Goal: Transaction & Acquisition: Book appointment/travel/reservation

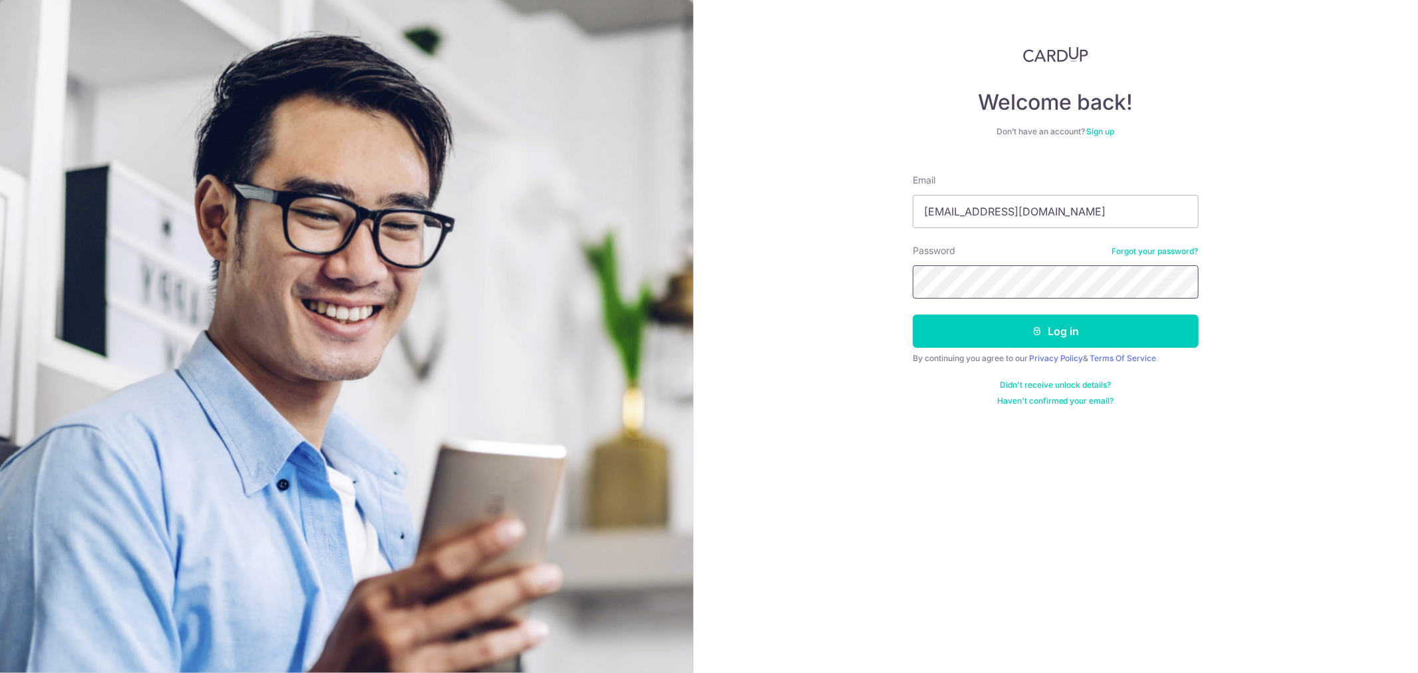
click at [913, 315] on button "Log in" at bounding box center [1056, 331] width 286 height 33
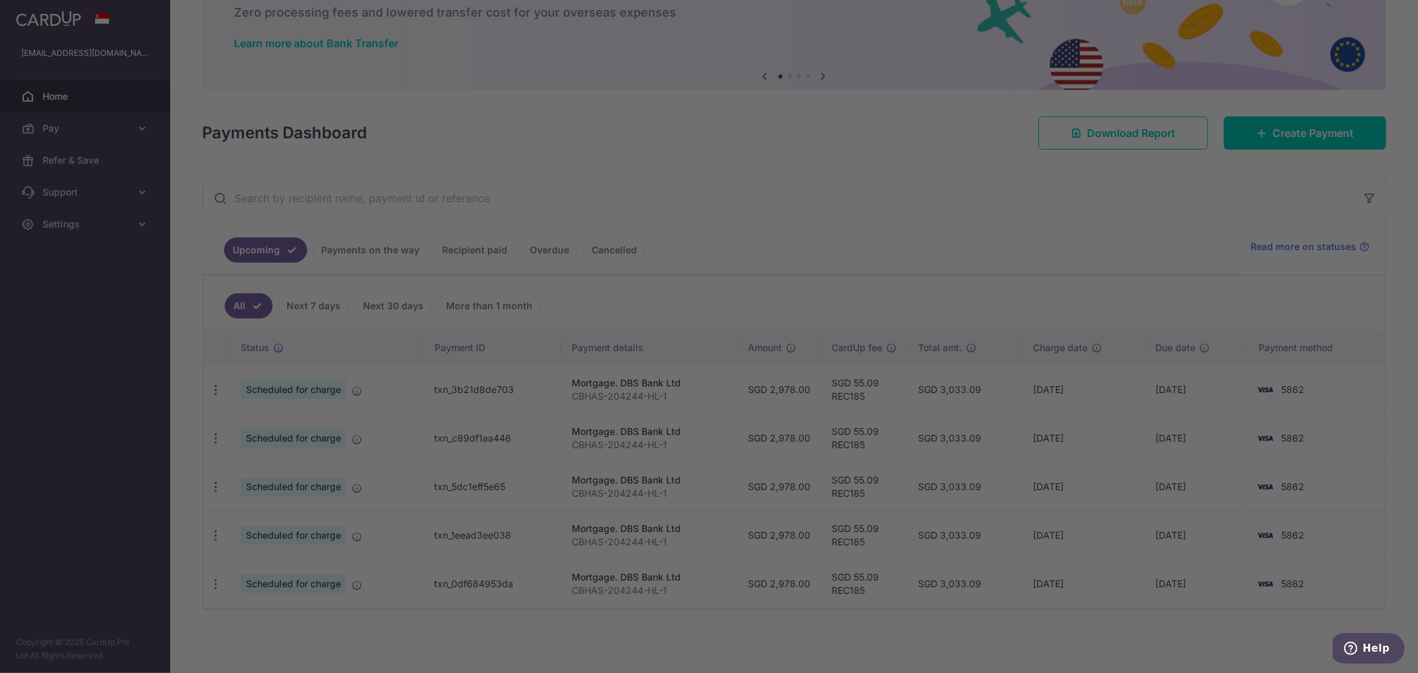
scroll to position [82, 0]
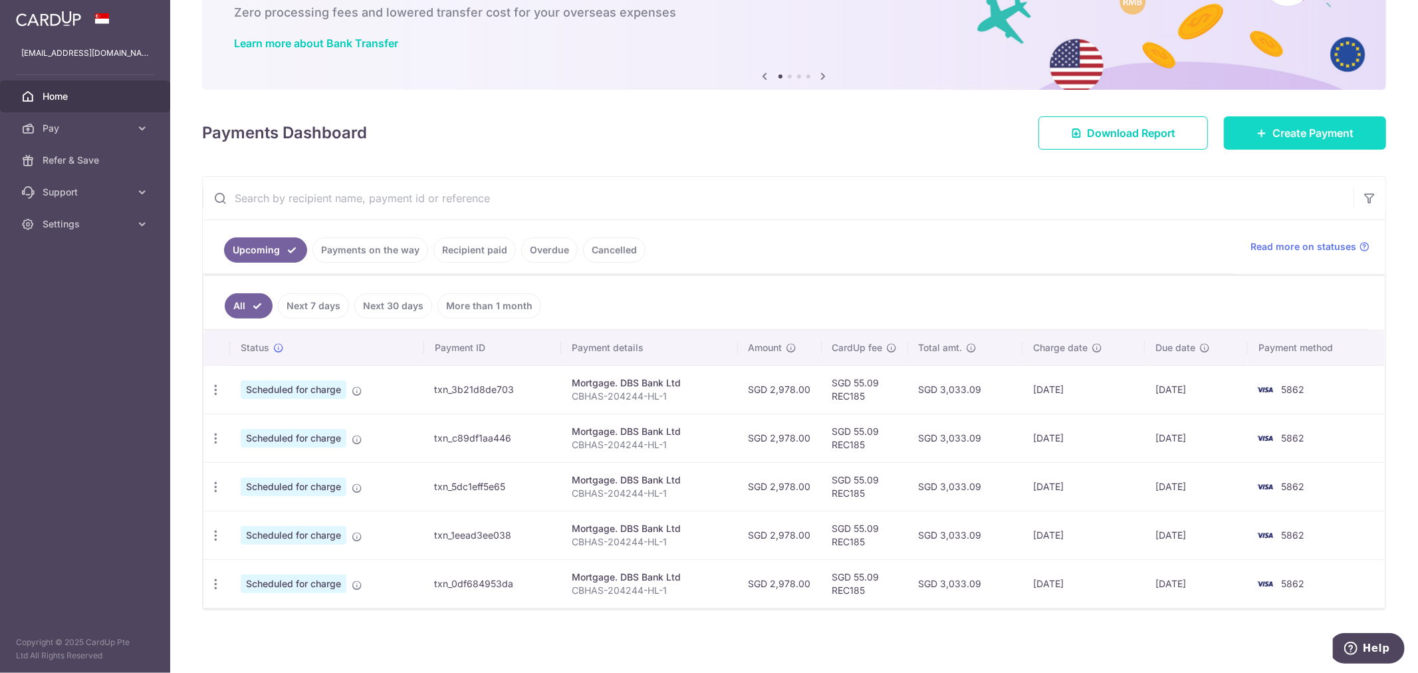
click at [1251, 117] on link "Create Payment" at bounding box center [1305, 132] width 162 height 33
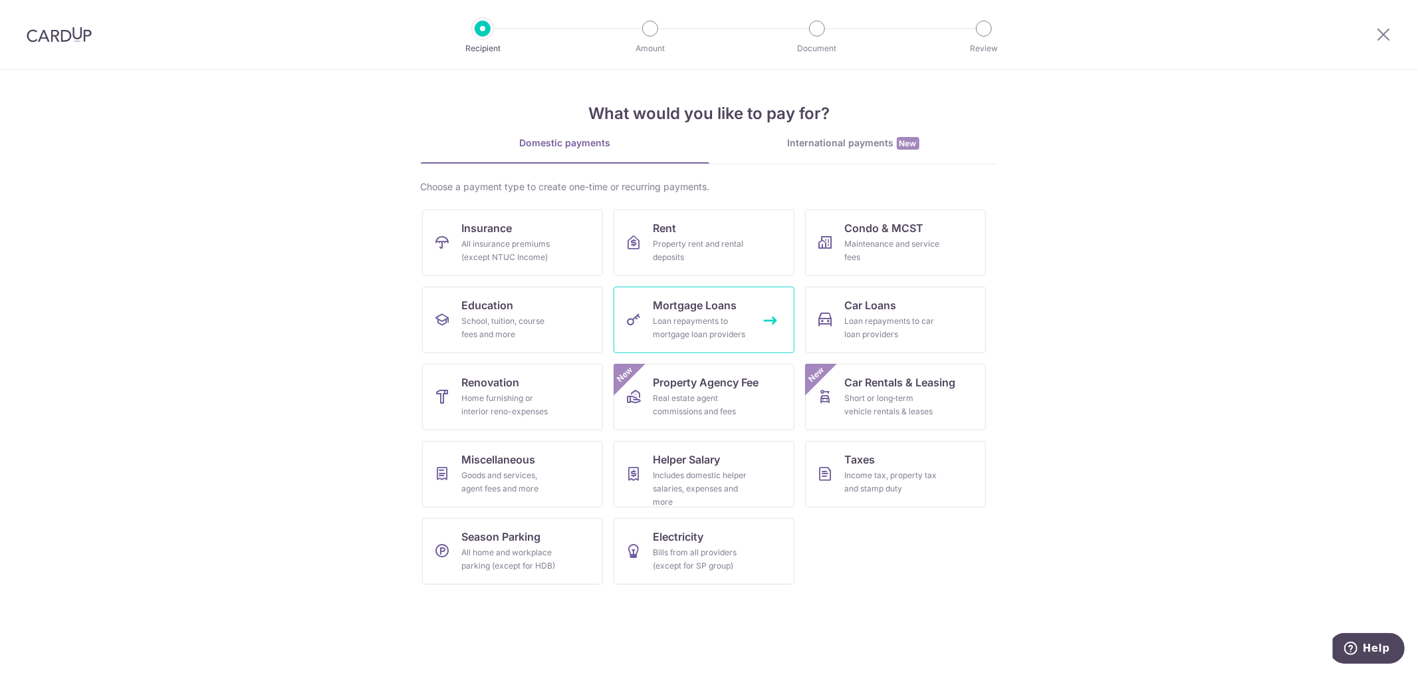
click at [750, 303] on link "Mortgage Loans Loan repayments to mortgage loan providers" at bounding box center [704, 320] width 181 height 66
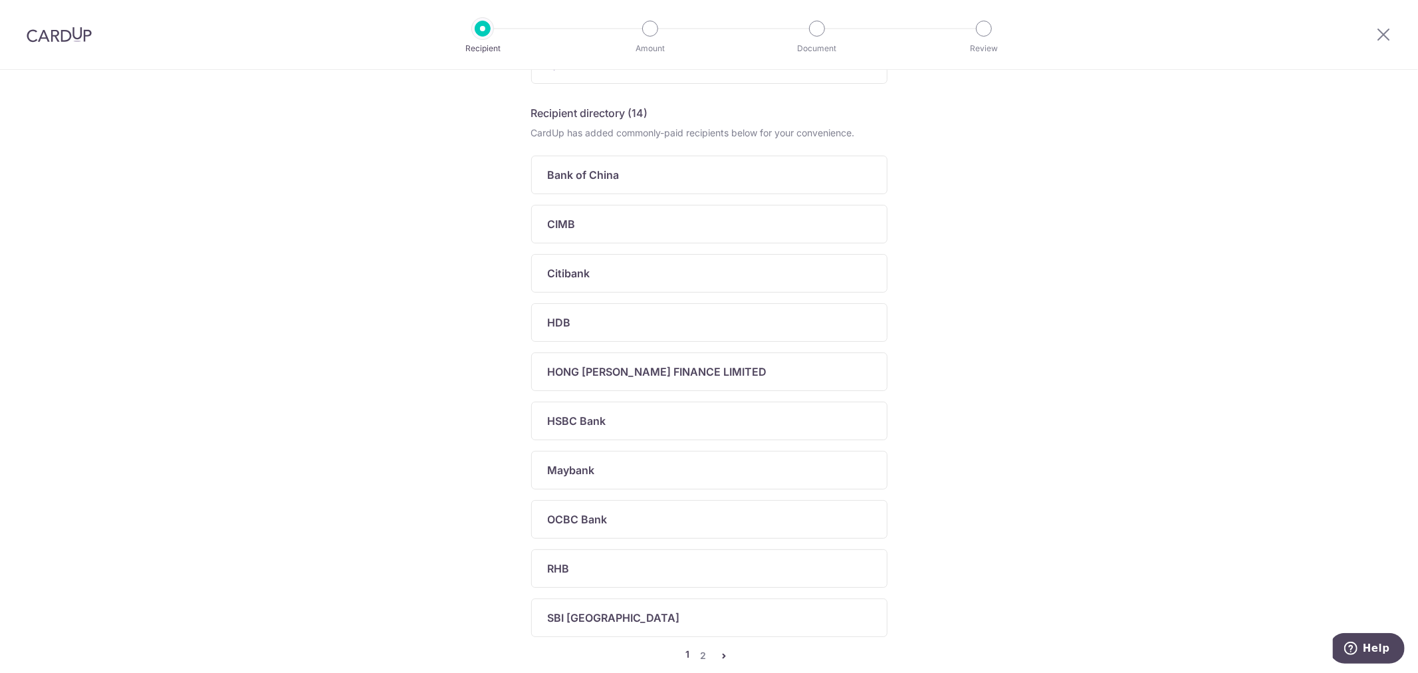
scroll to position [513, 0]
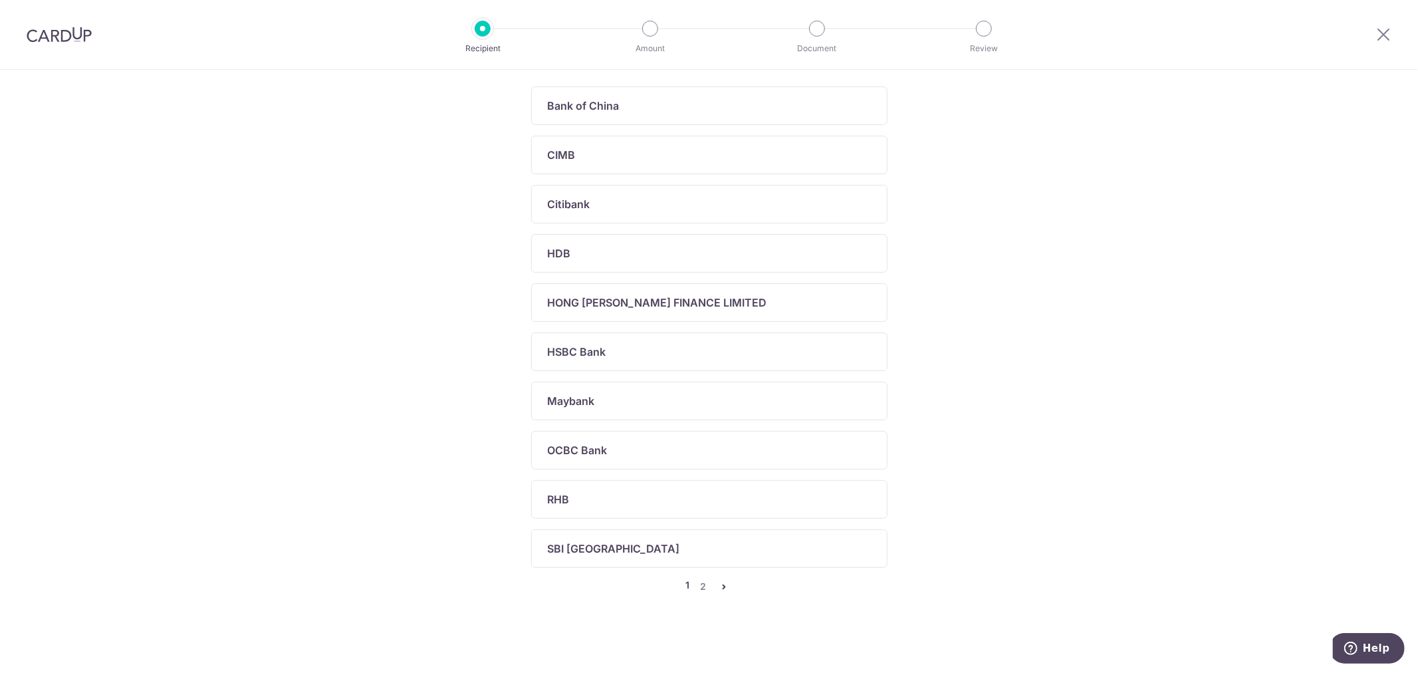
click at [725, 581] on icon "pager" at bounding box center [725, 586] width 11 height 11
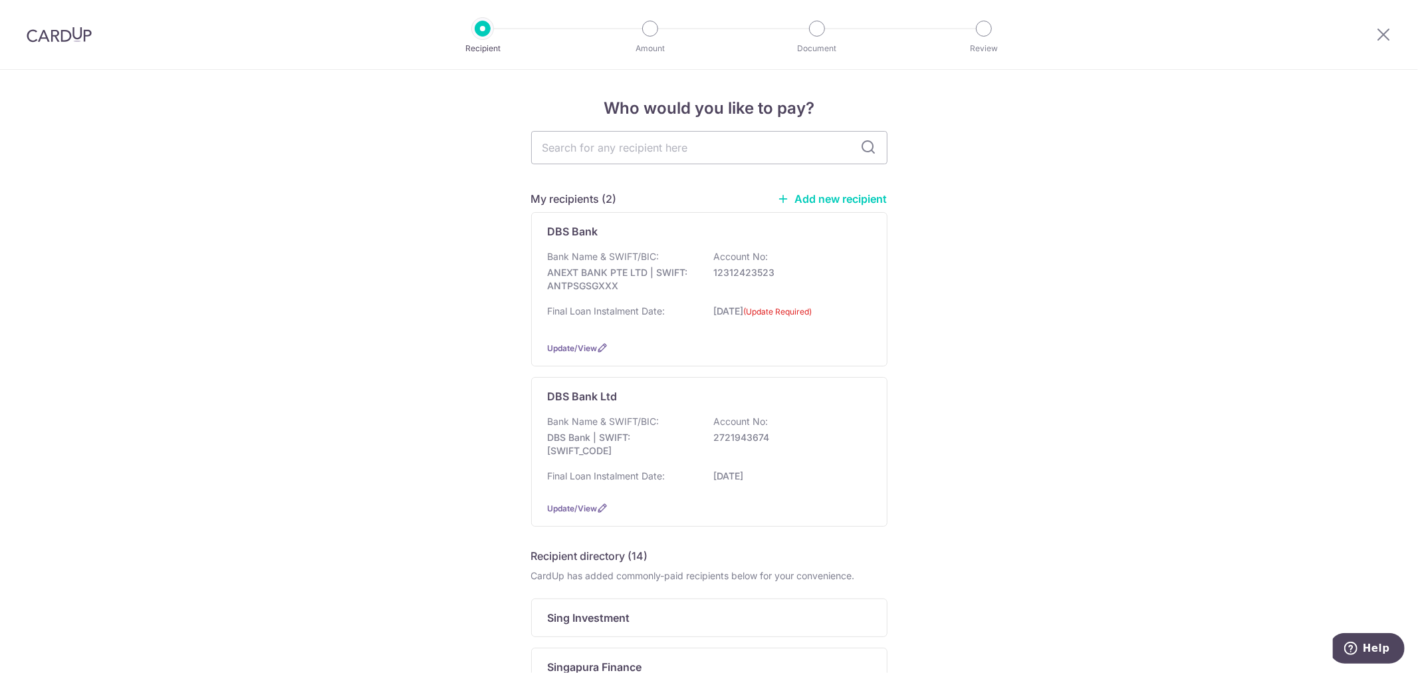
scroll to position [216, 0]
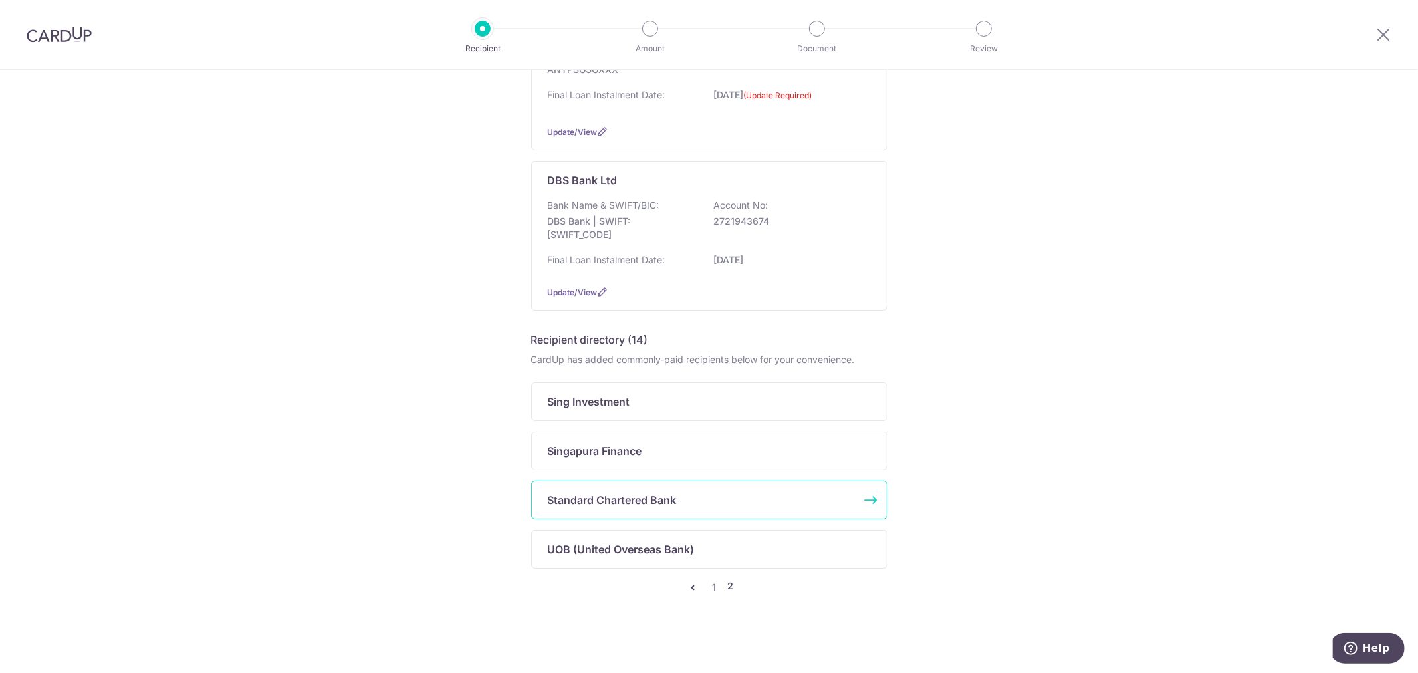
click at [749, 506] on div "Standard Chartered Bank" at bounding box center [701, 500] width 307 height 16
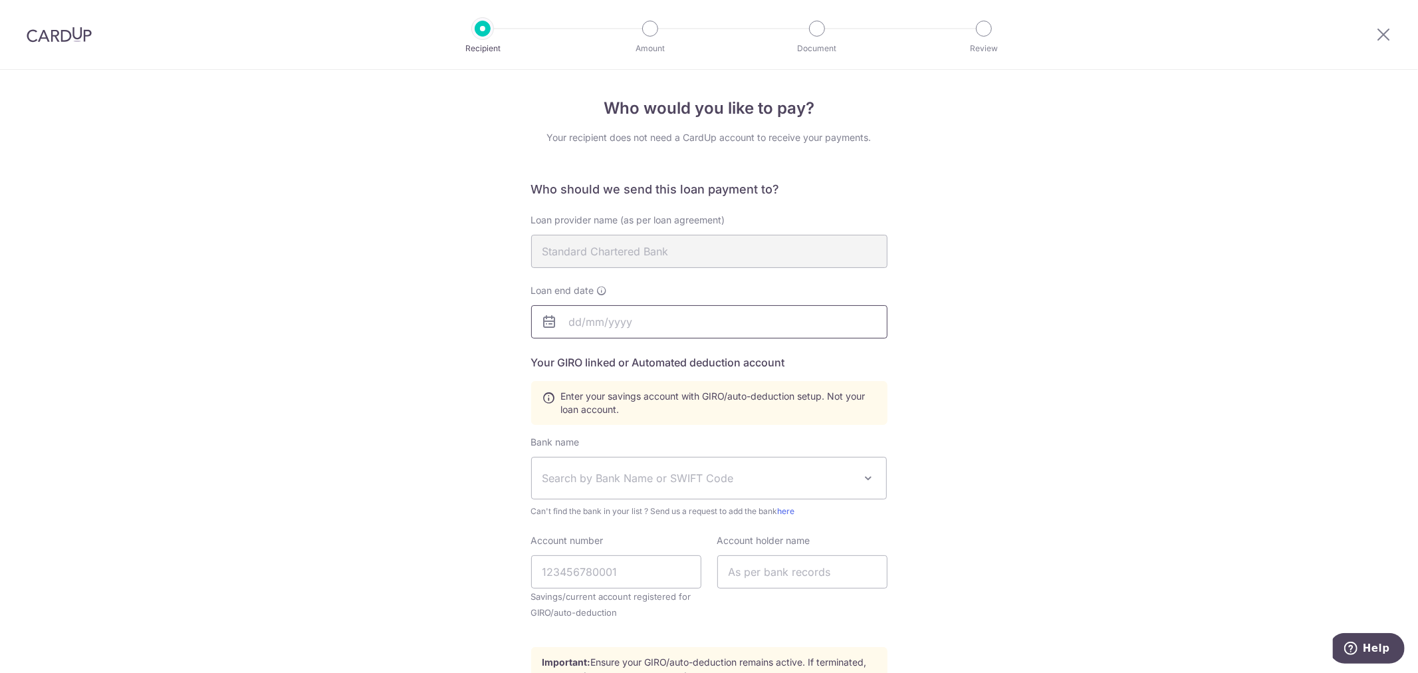
click at [725, 331] on input "text" at bounding box center [709, 321] width 356 height 33
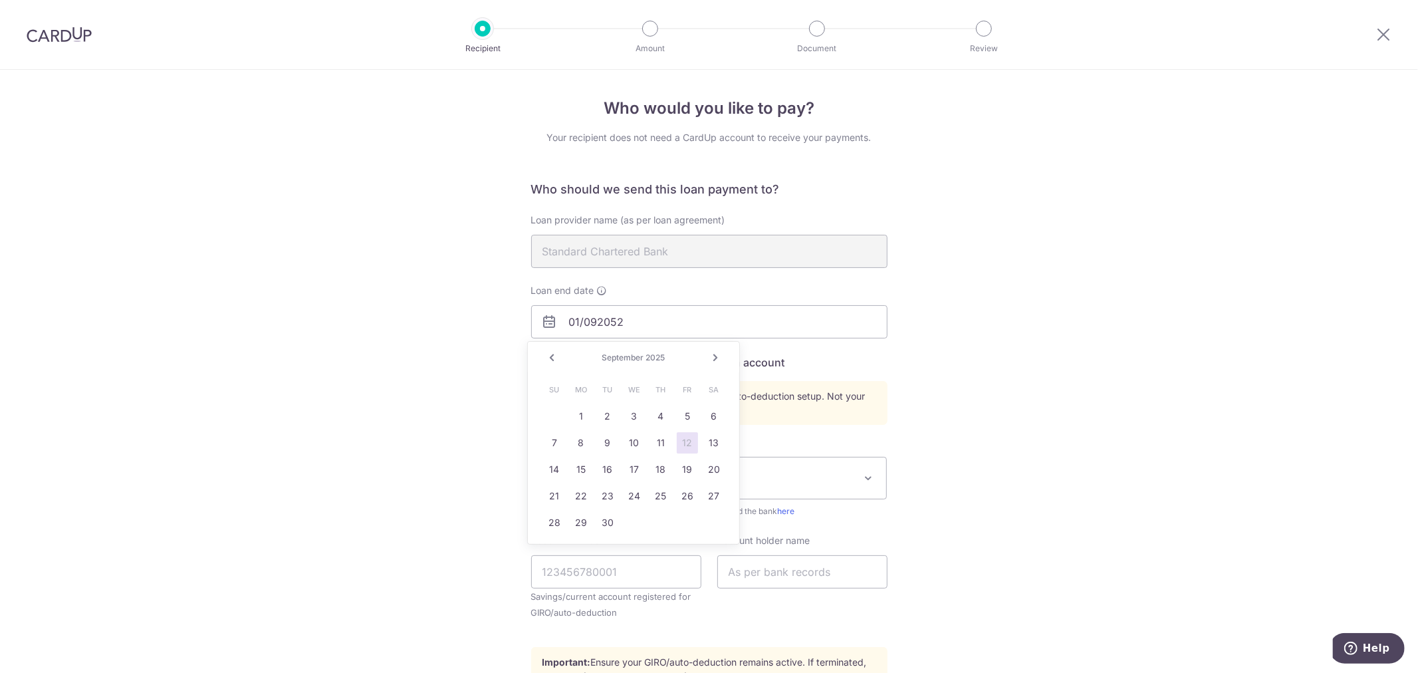
click at [999, 330] on div "Who would you like to pay? Your recipient does not need a CardUp account to rec…" at bounding box center [709, 463] width 1418 height 787
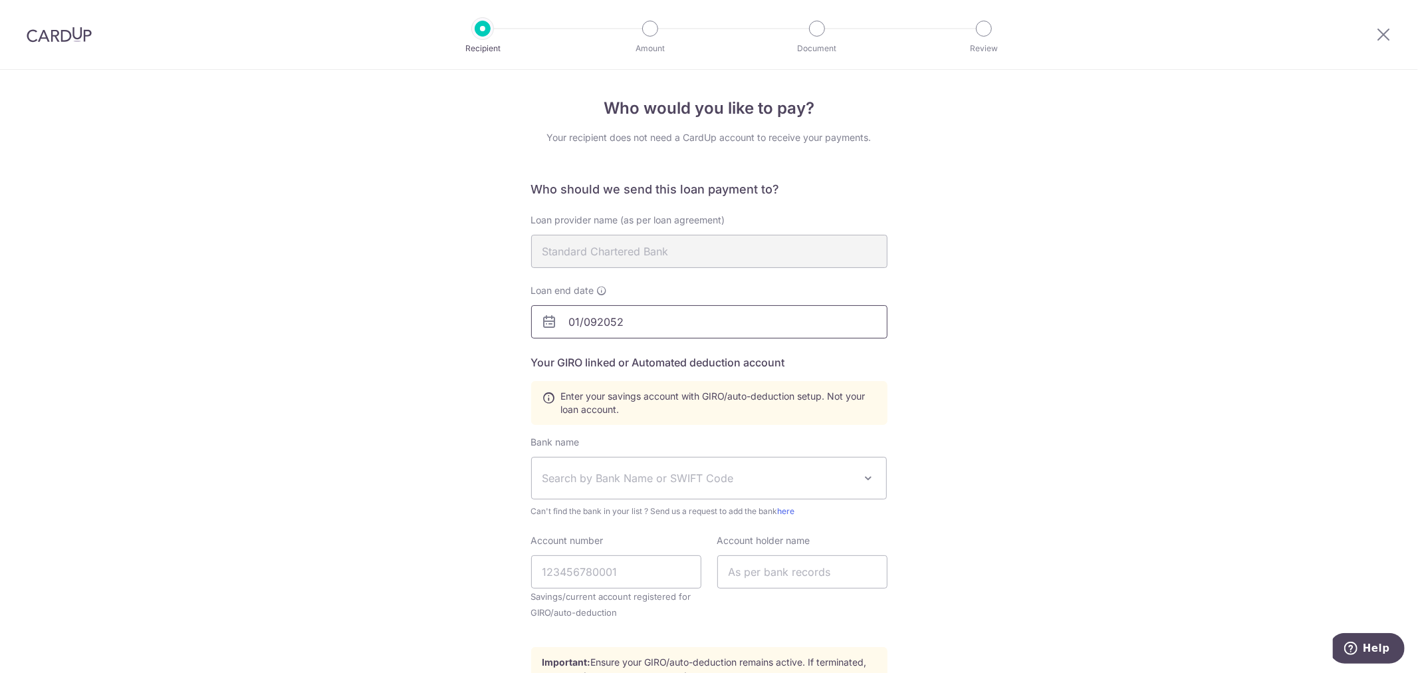
click at [594, 322] on input "01/092052" at bounding box center [709, 321] width 356 height 33
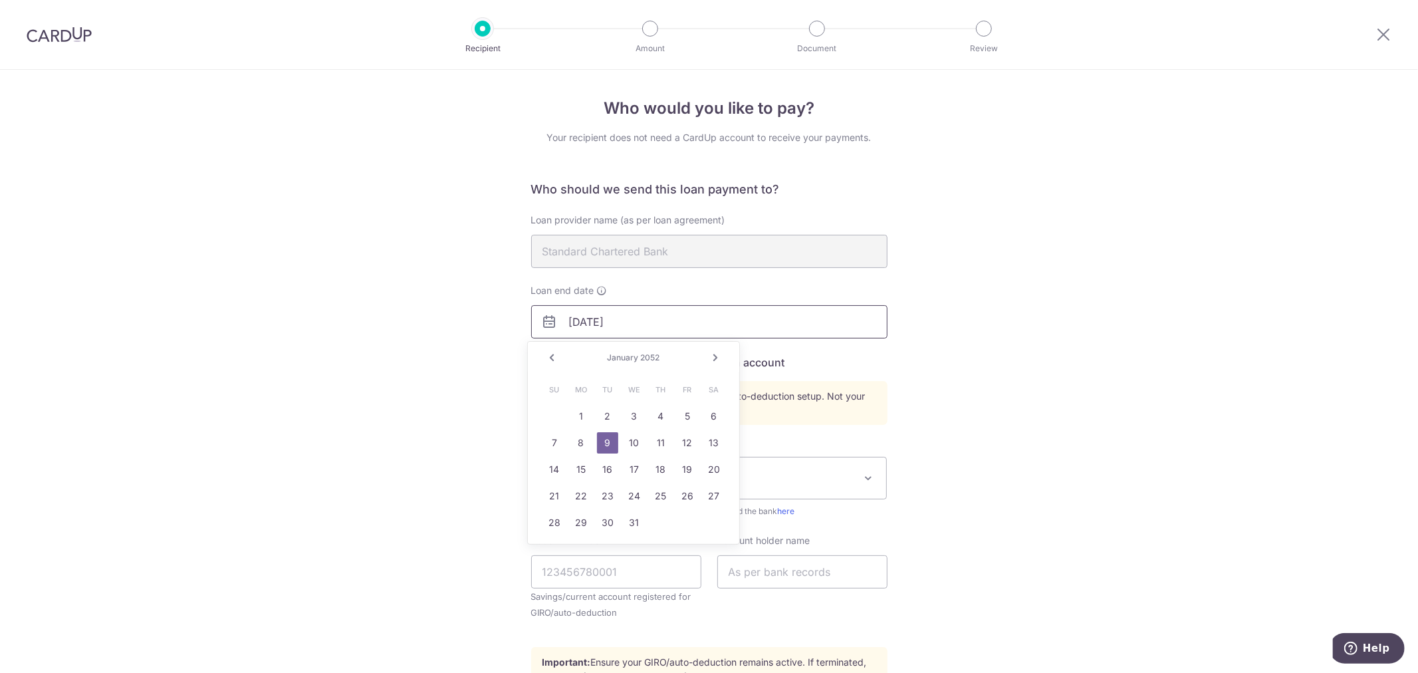
type input "01/09/2052"
click at [920, 315] on div "Who would you like to pay? Your recipient does not need a CardUp account to rec…" at bounding box center [709, 463] width 1418 height 787
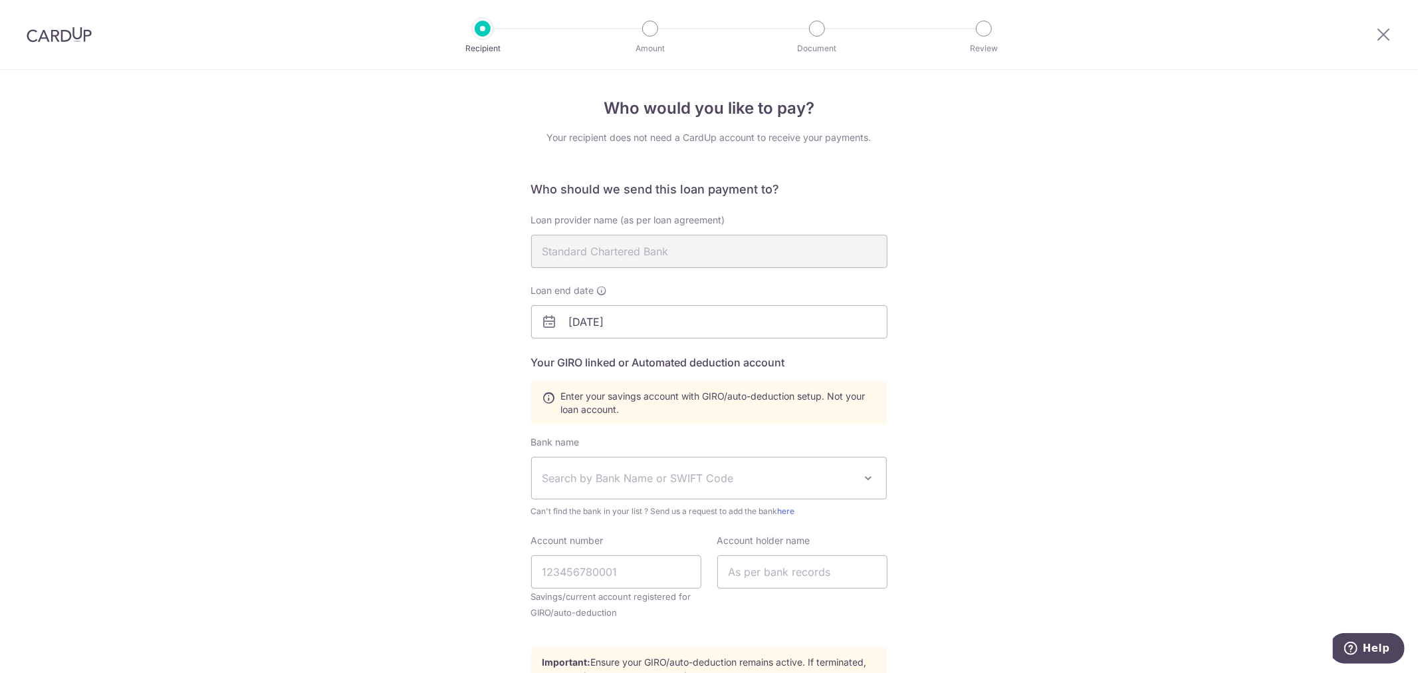
click at [769, 473] on span "Search by Bank Name or SWIFT Code" at bounding box center [699, 478] width 313 height 16
type input "sta"
select select "14"
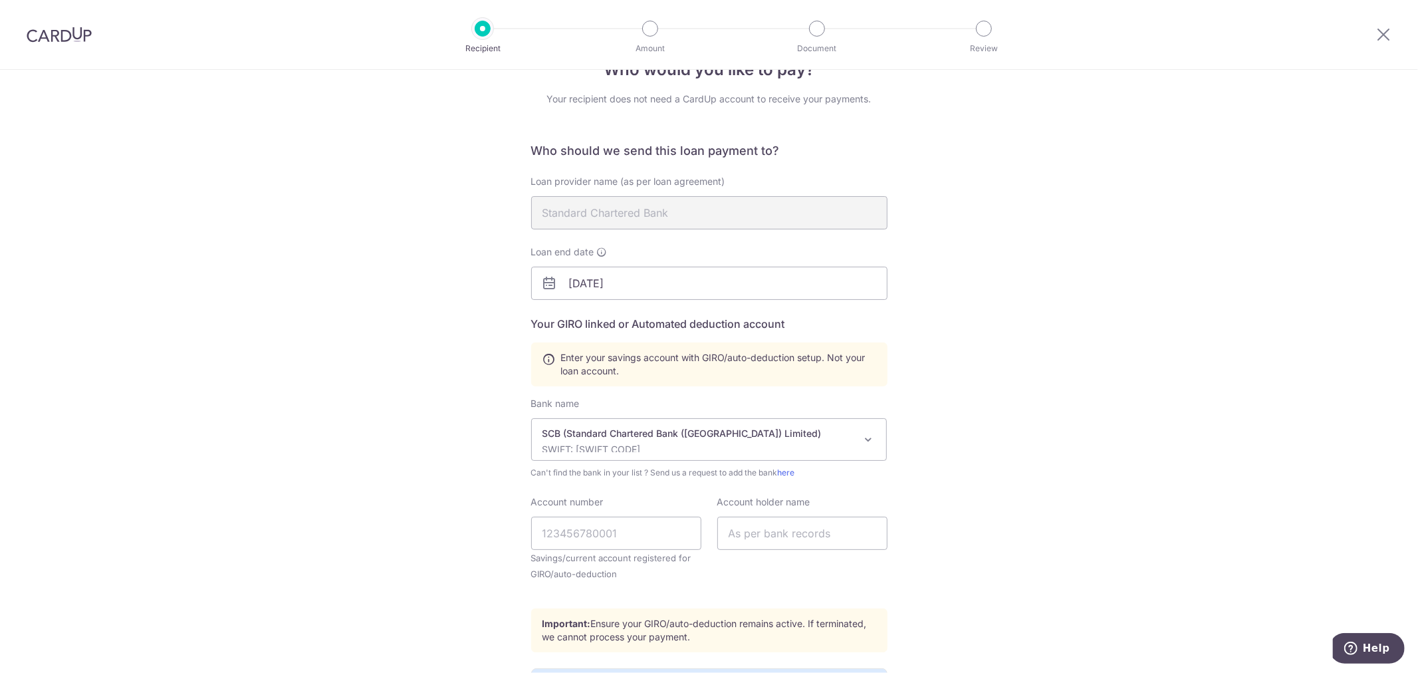
scroll to position [74, 0]
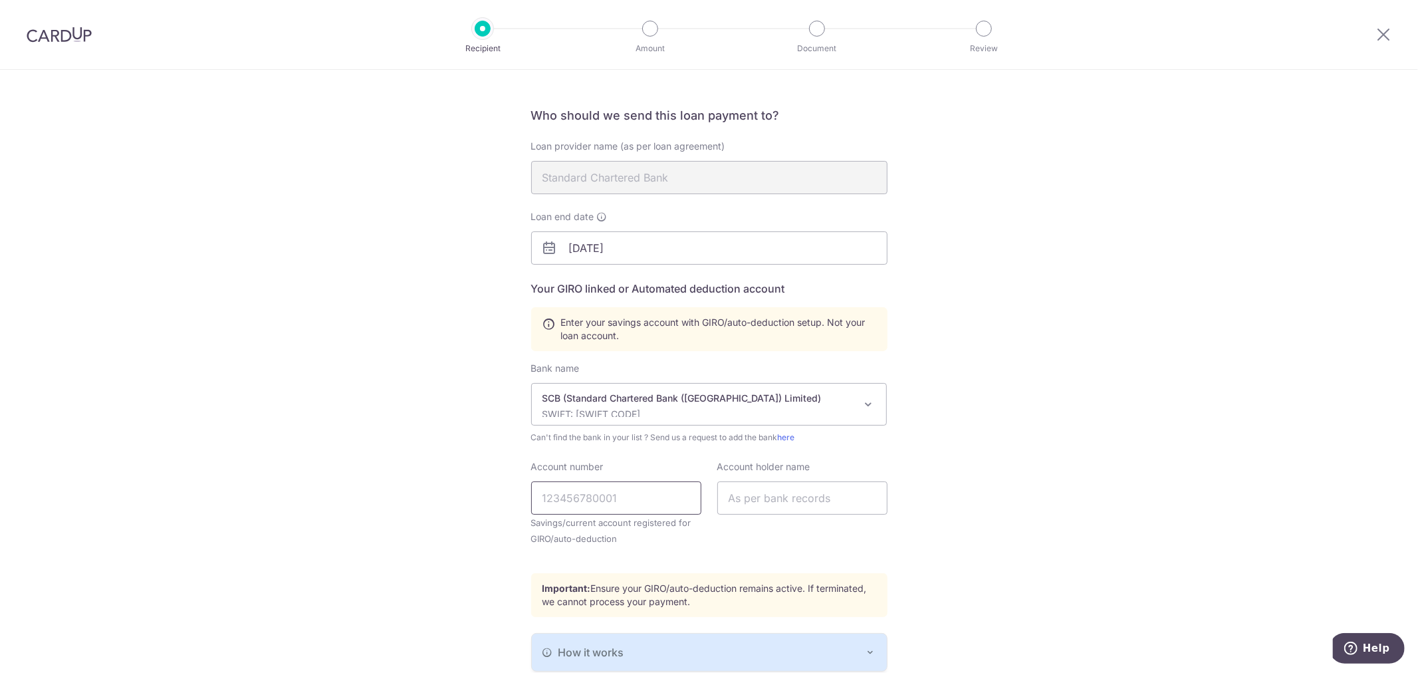
click at [655, 503] on input "Account number" at bounding box center [616, 497] width 170 height 33
type input "0117939099"
click at [750, 499] on input "text" at bounding box center [803, 497] width 170 height 33
type input "Chan Long Bing"
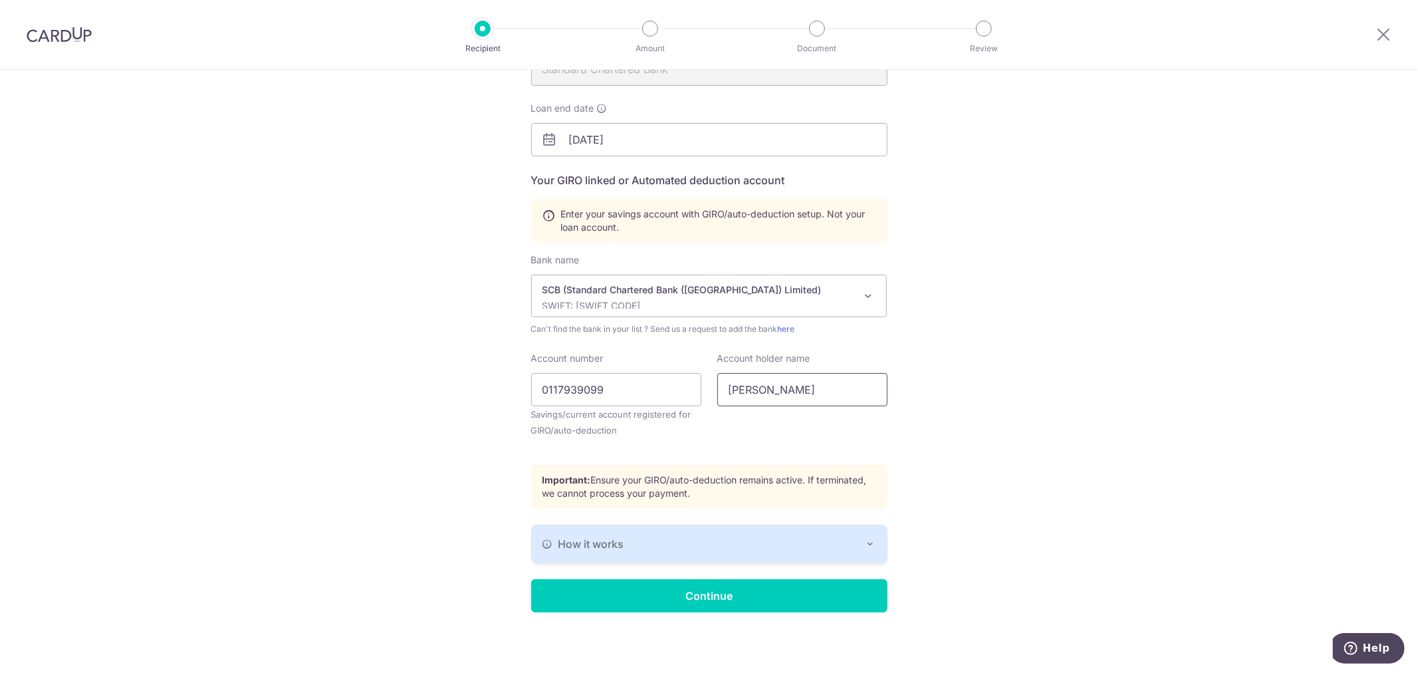
scroll to position [184, 0]
click at [862, 535] on div "How it works" at bounding box center [710, 543] width 334 height 16
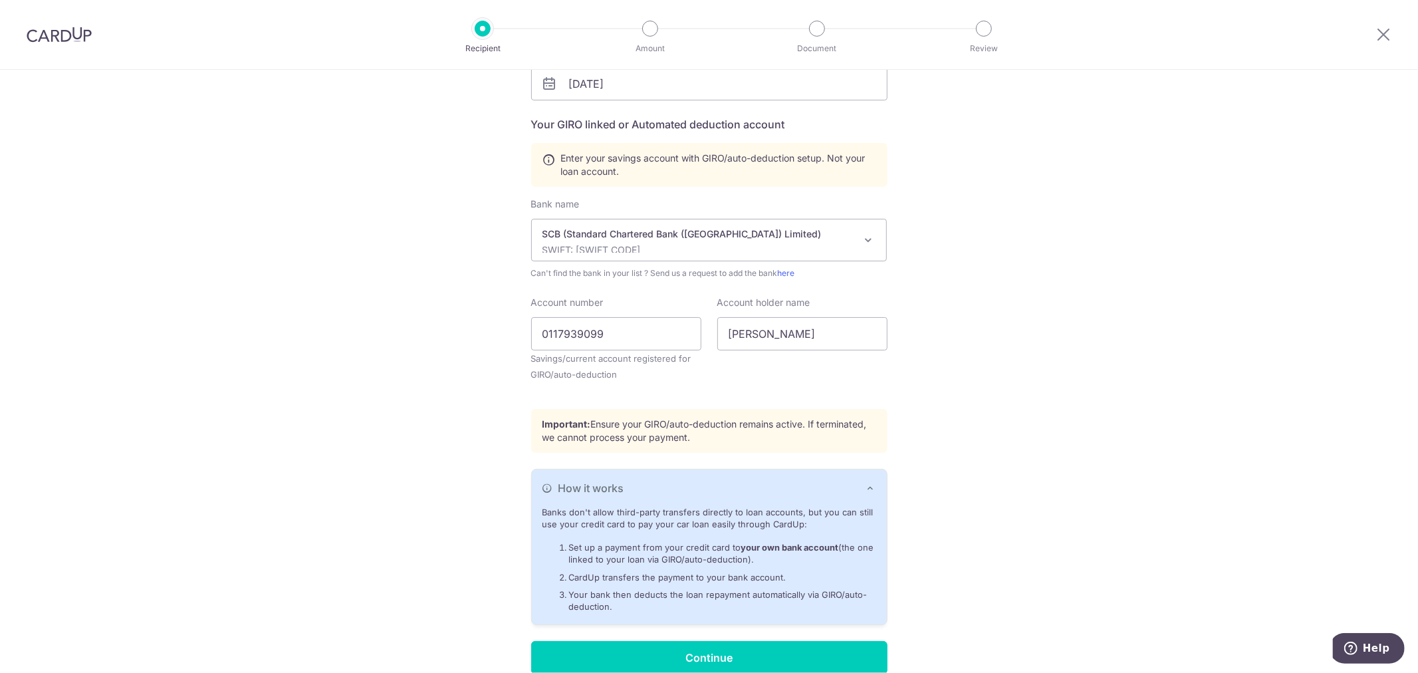
scroll to position [301, 0]
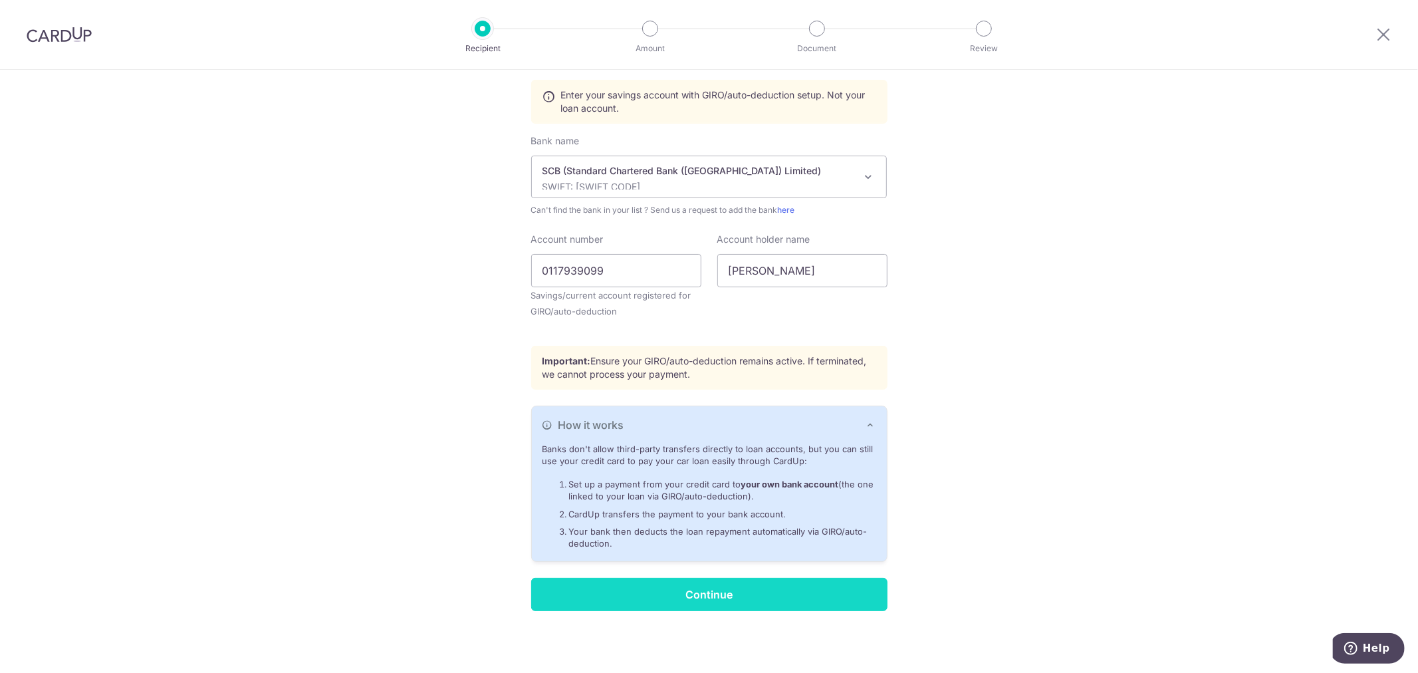
click at [807, 582] on input "Continue" at bounding box center [709, 594] width 356 height 33
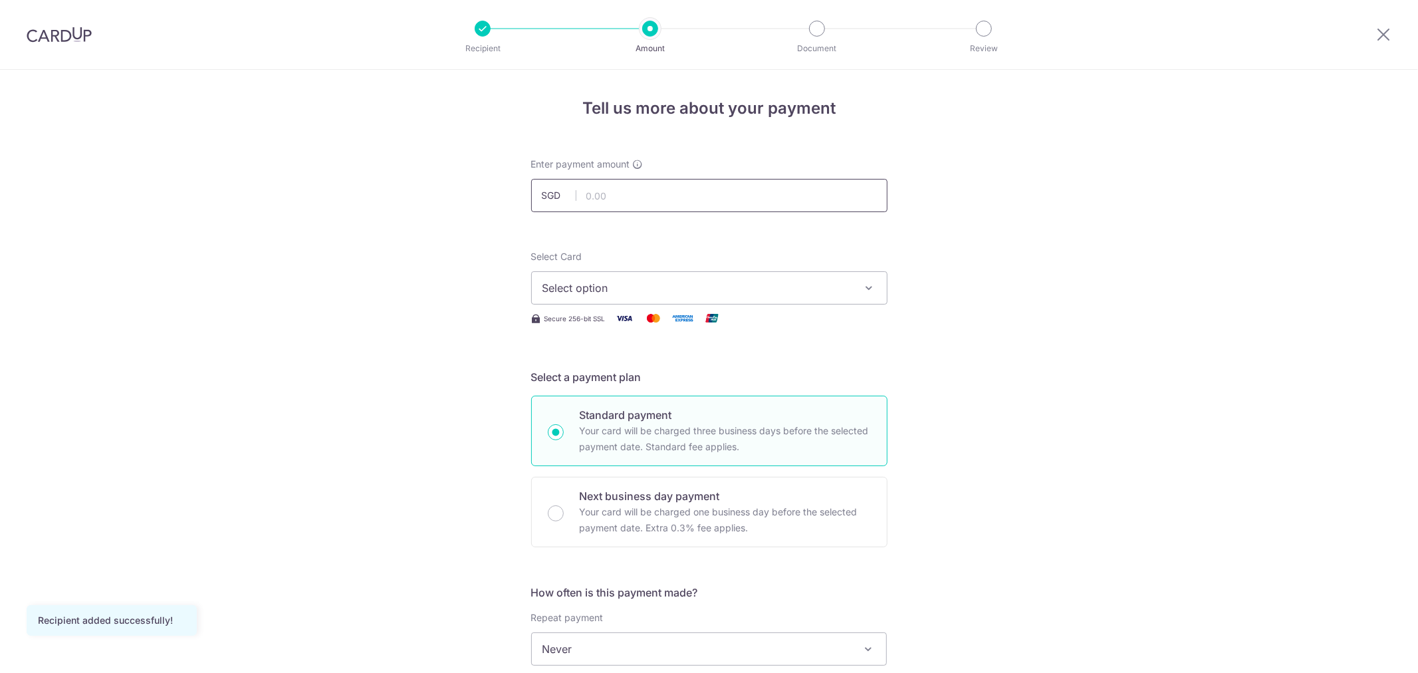
click at [719, 197] on input "text" at bounding box center [709, 195] width 356 height 33
type input "2,810.18"
click at [908, 217] on div "Tell us more about your payment Enter payment amount SGD 2,810.18 2810.18 Recip…" at bounding box center [709, 671] width 1418 height 1203
click at [779, 293] on span "Select option" at bounding box center [698, 288] width 310 height 16
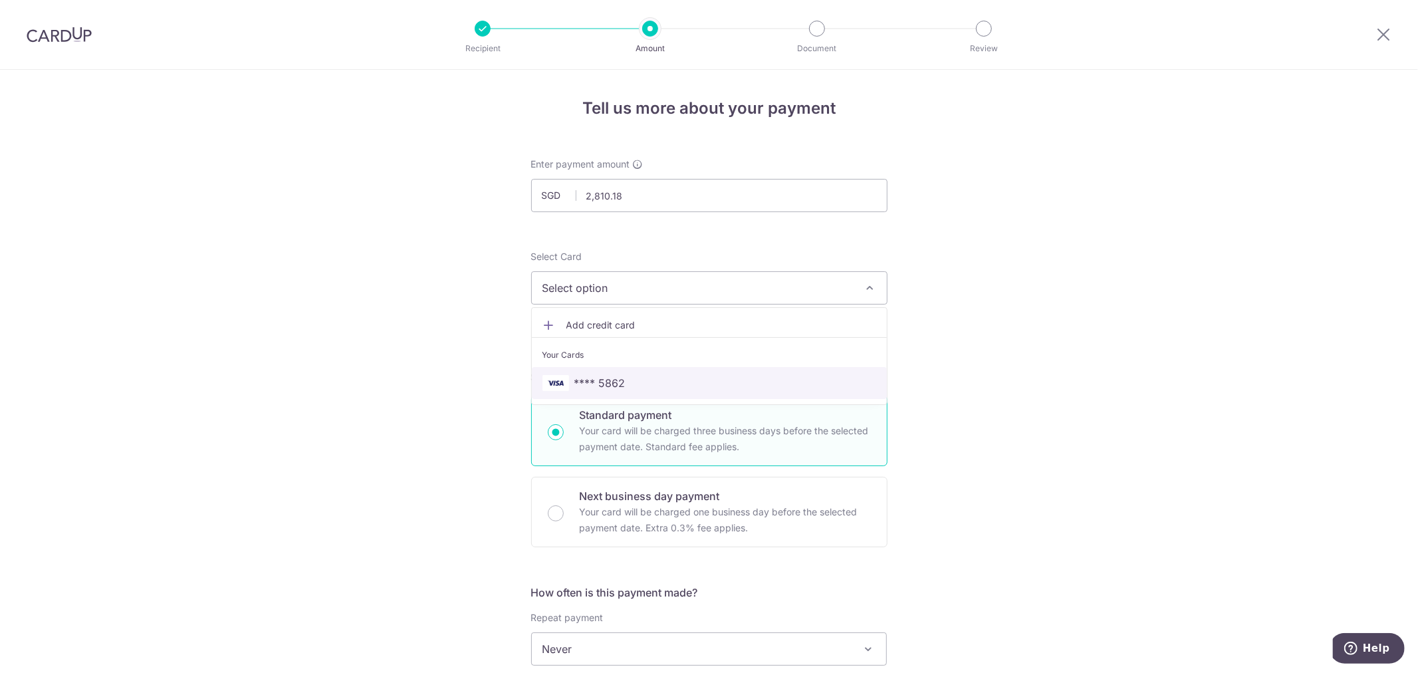
click at [682, 384] on span "**** 5862" at bounding box center [710, 383] width 334 height 16
type input "[DATE]"
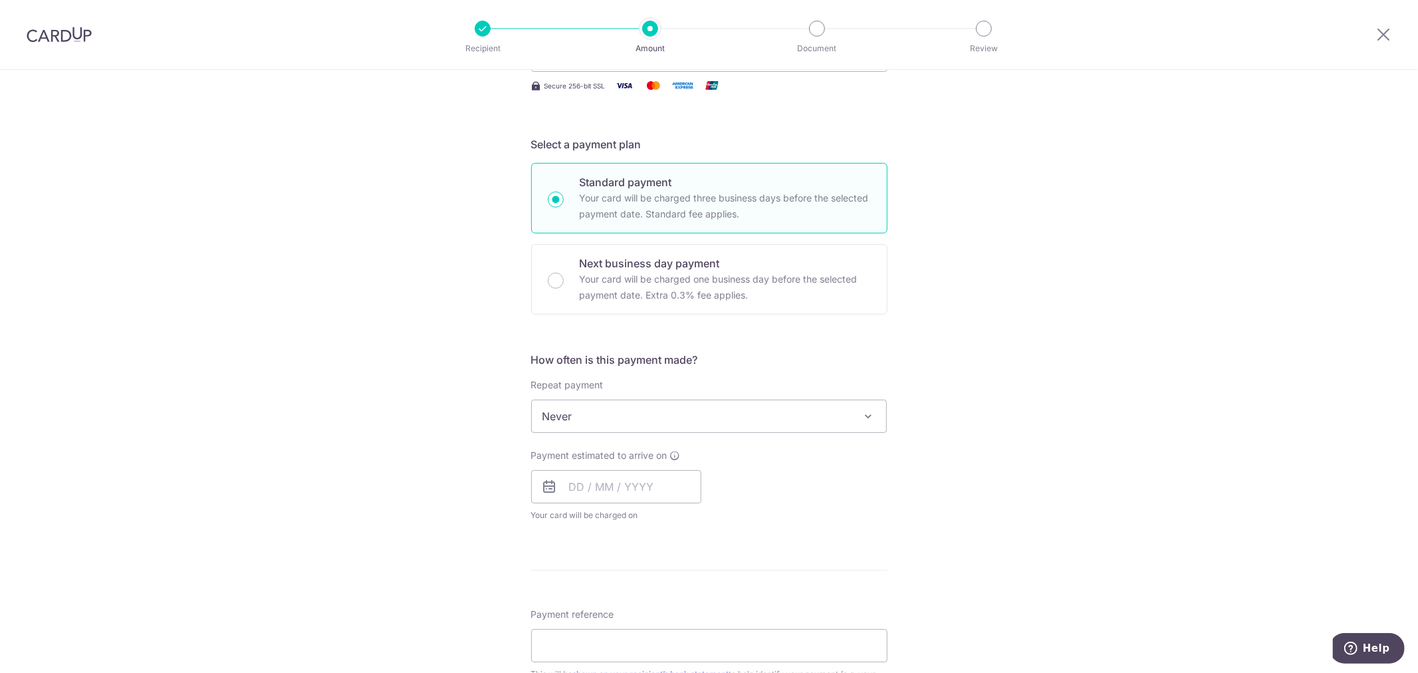
scroll to position [295, 0]
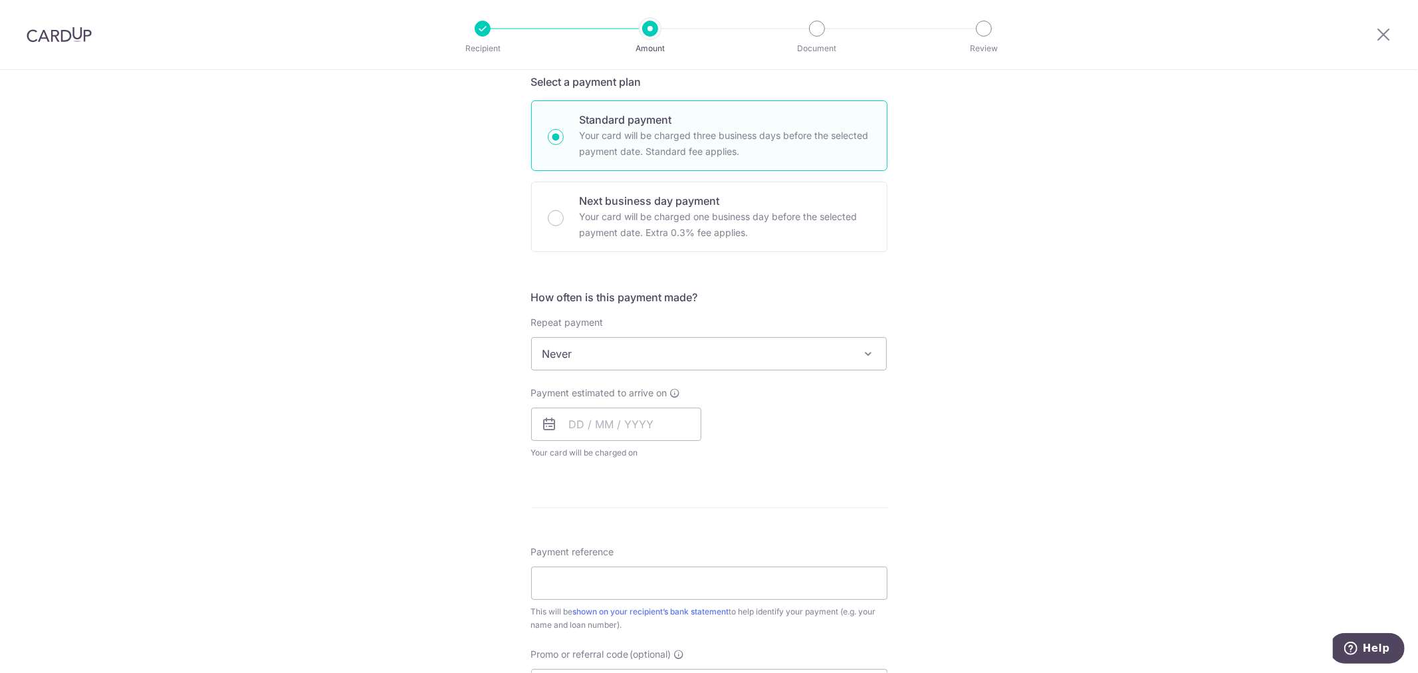
click at [868, 349] on span at bounding box center [868, 354] width 16 height 16
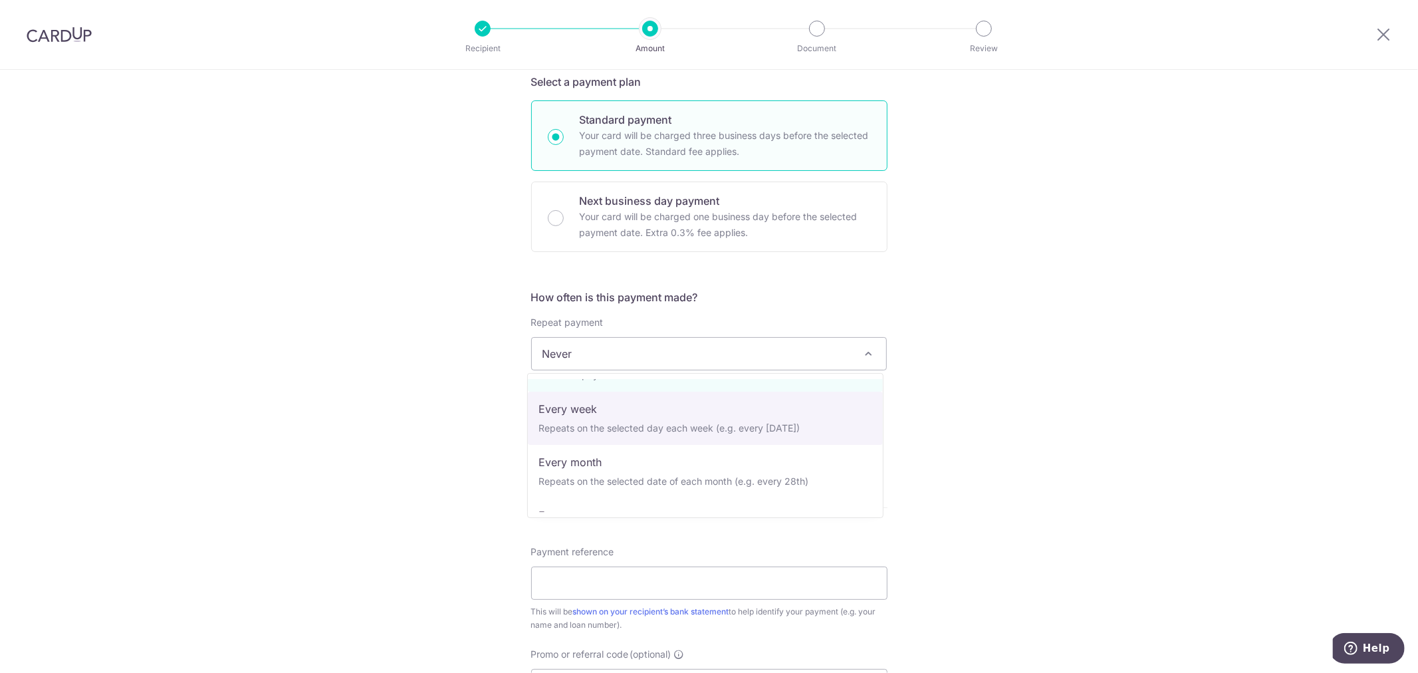
scroll to position [74, 0]
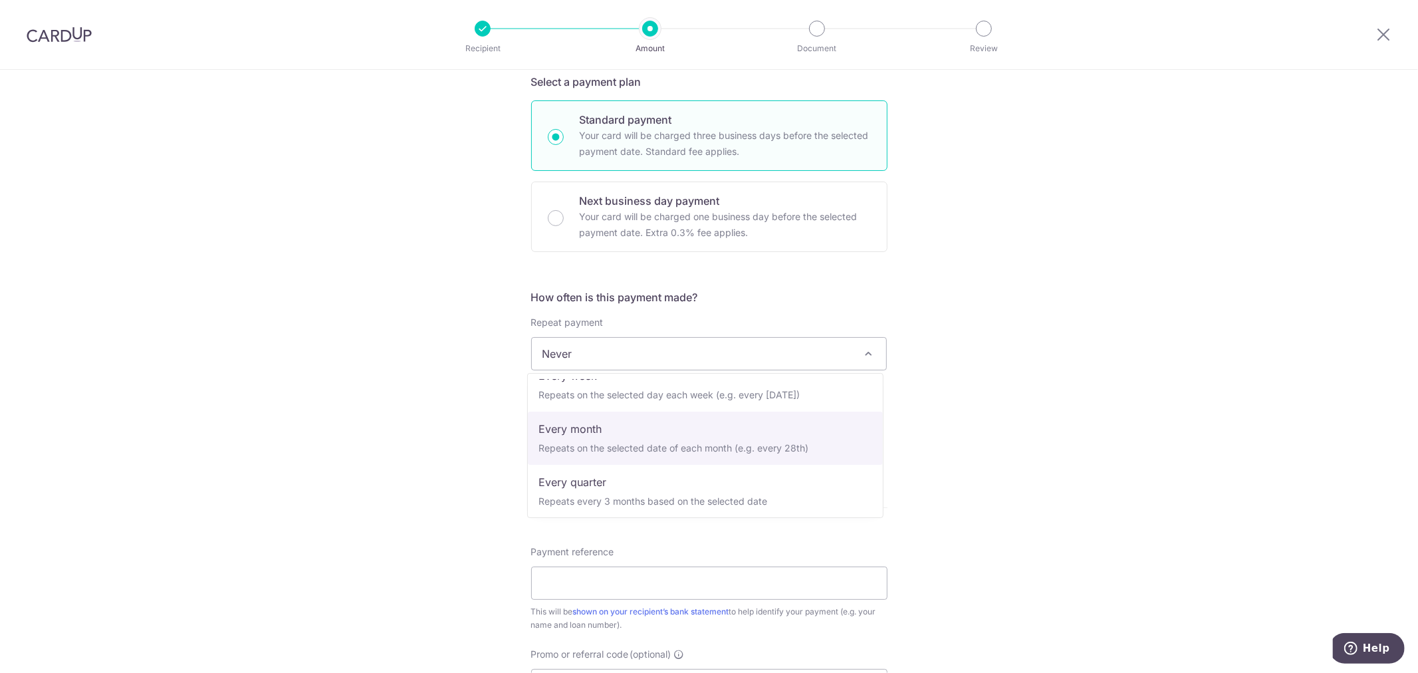
select select "3"
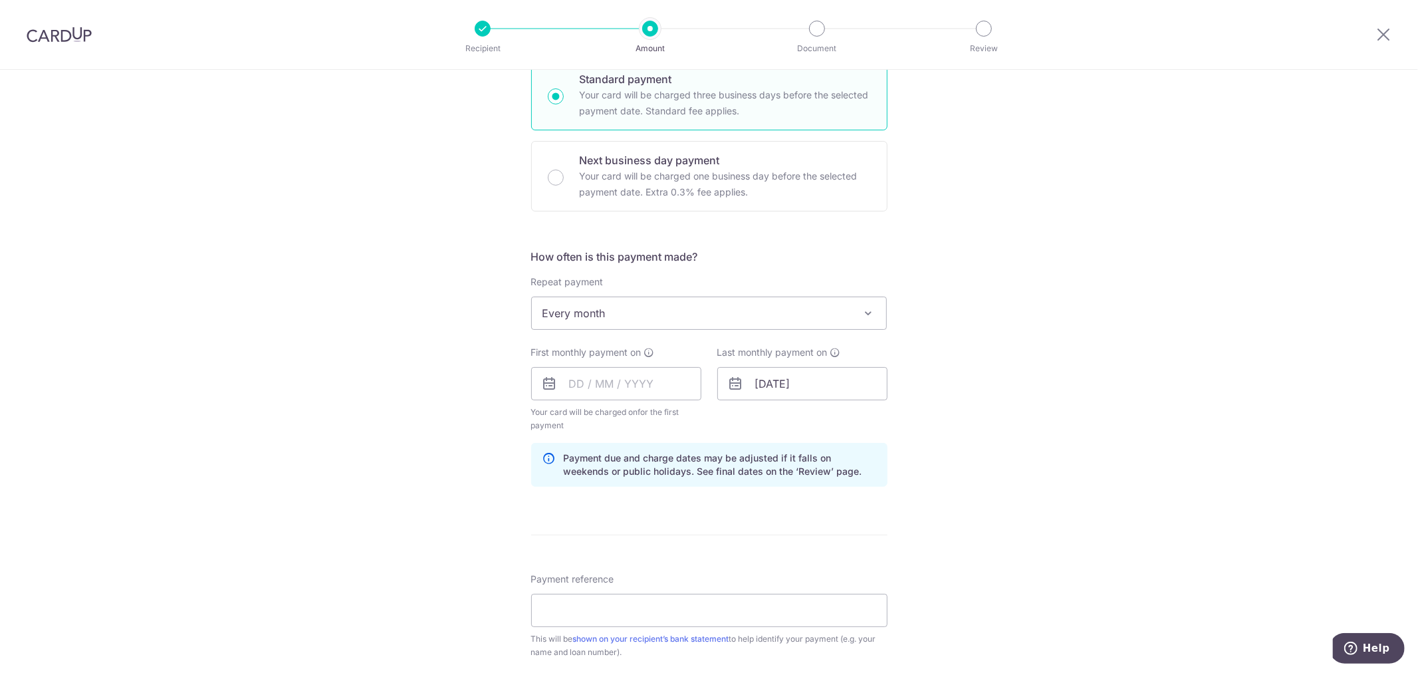
scroll to position [369, 0]
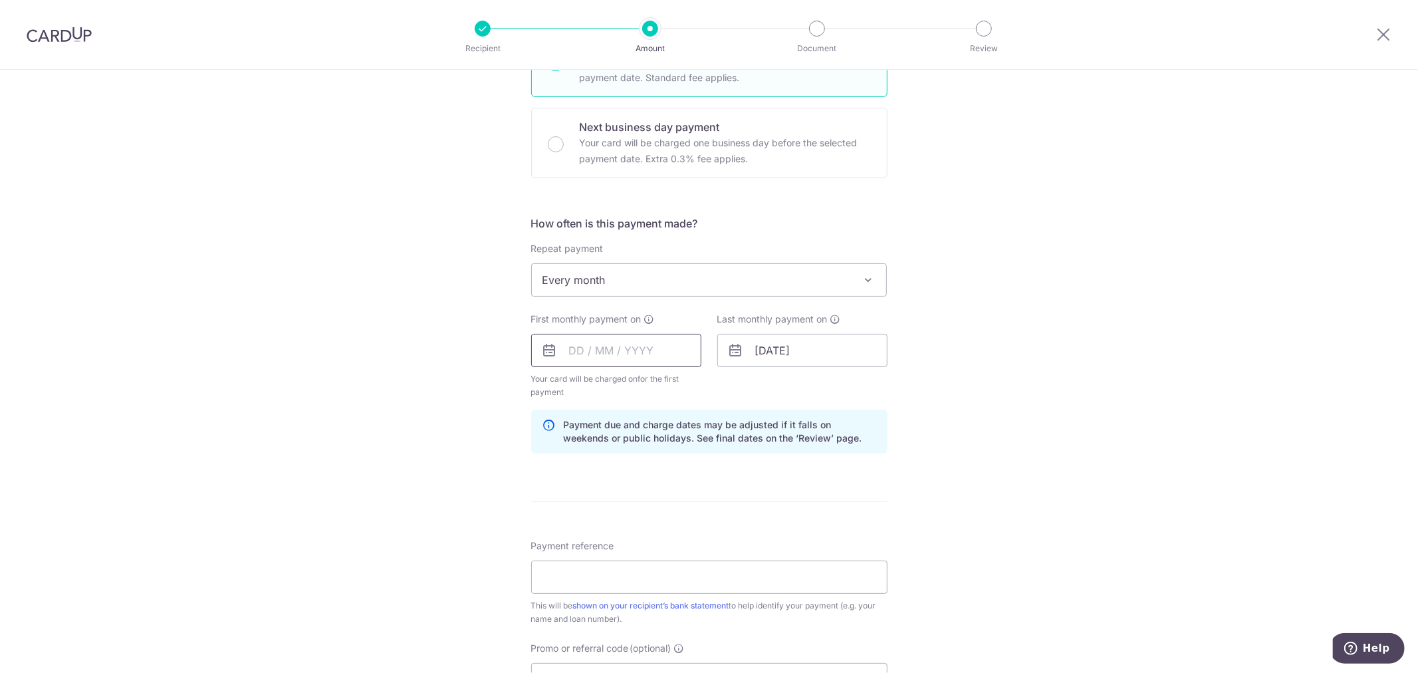
click at [626, 351] on input "text" at bounding box center [616, 350] width 170 height 33
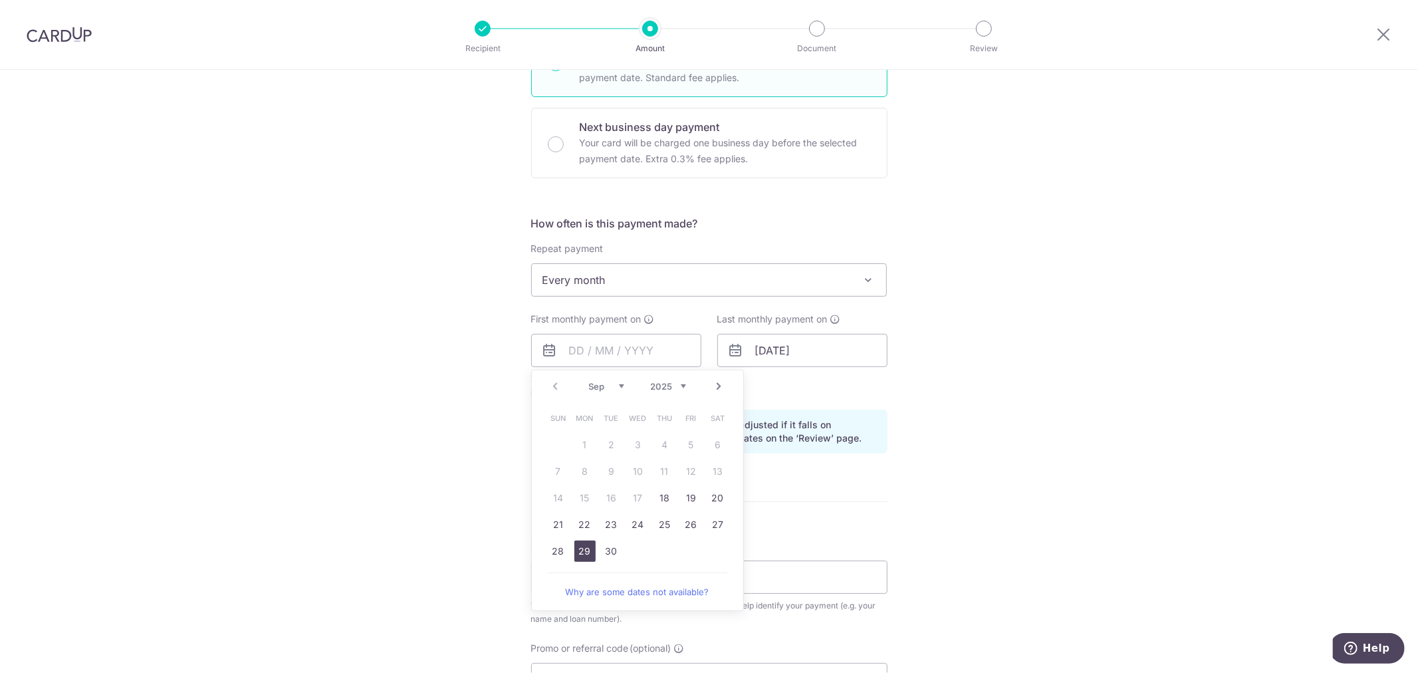
click at [584, 541] on link "29" at bounding box center [585, 551] width 21 height 21
type input "29/09/2025"
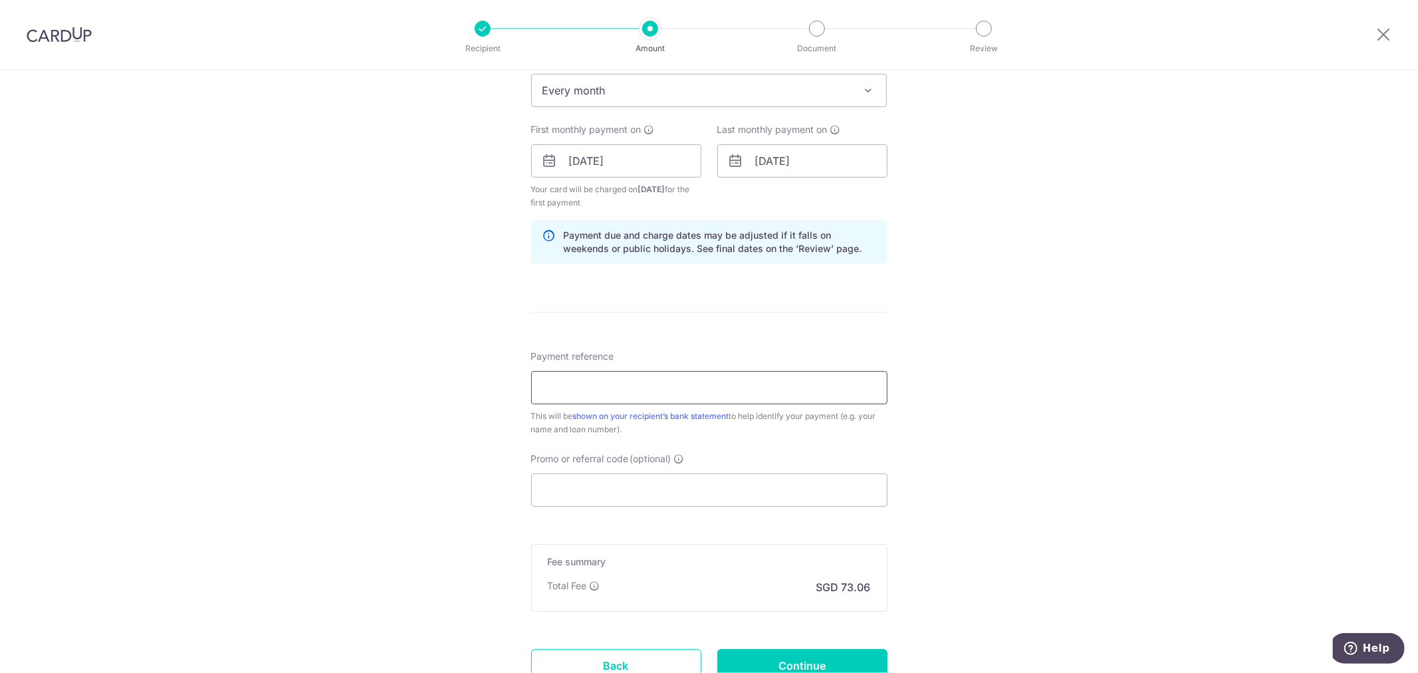
scroll to position [591, 0]
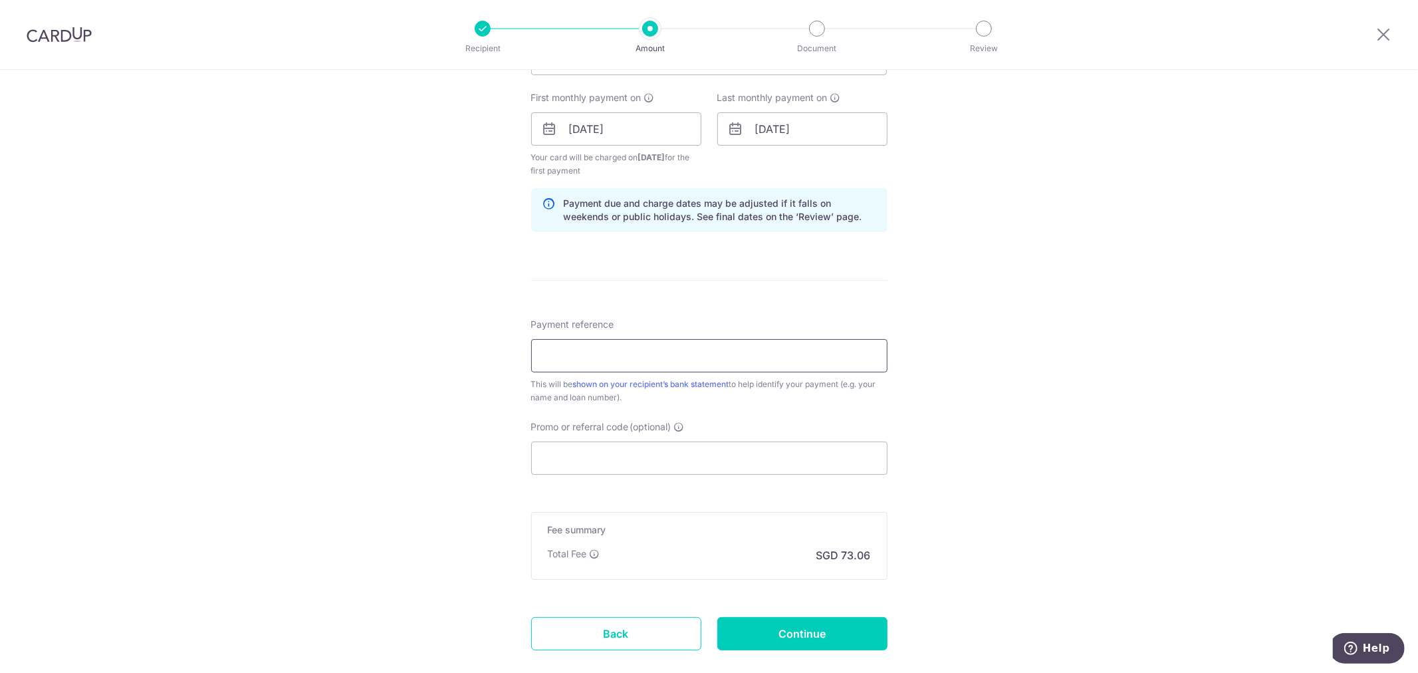
click at [719, 350] on input "Payment reference" at bounding box center [709, 355] width 356 height 33
click at [1051, 334] on div "Tell us more about your payment Enter payment amount SGD 2,810.18 2810.18 Recip…" at bounding box center [709, 114] width 1418 height 1271
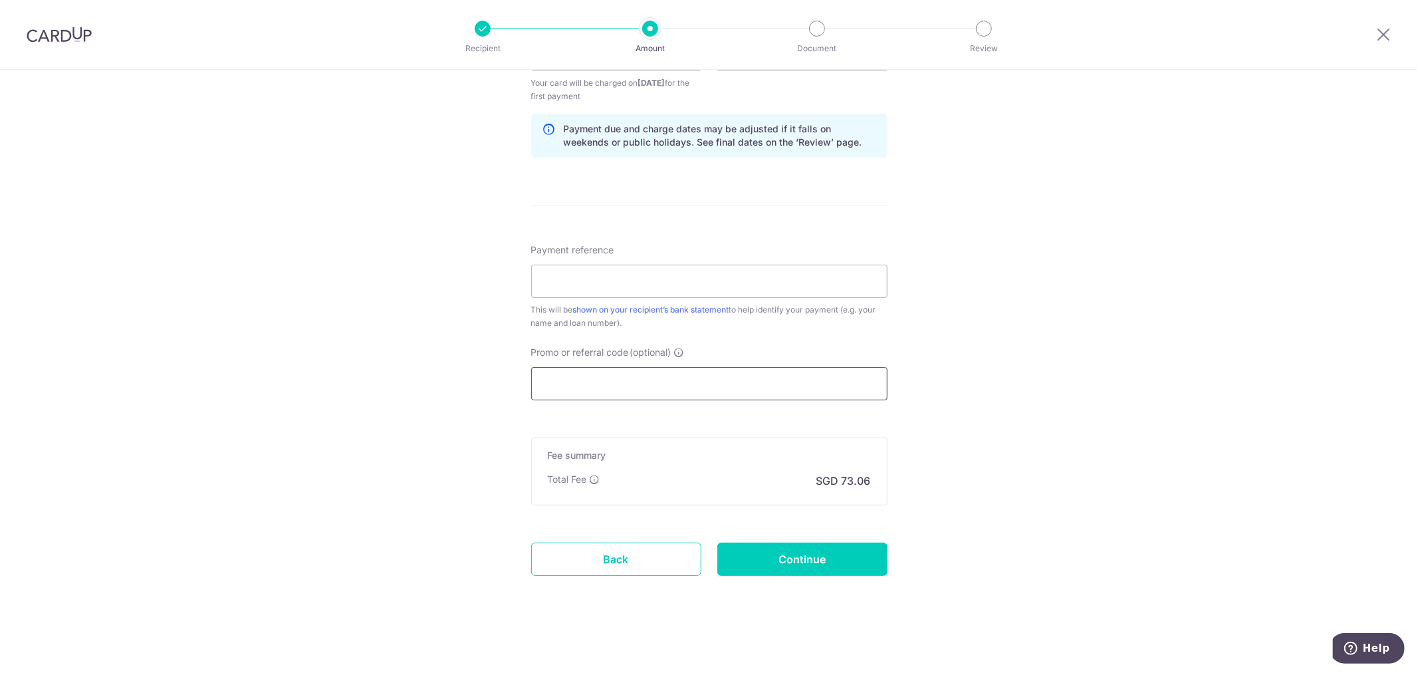
click at [676, 384] on input "Promo or referral code (optional)" at bounding box center [709, 383] width 356 height 33
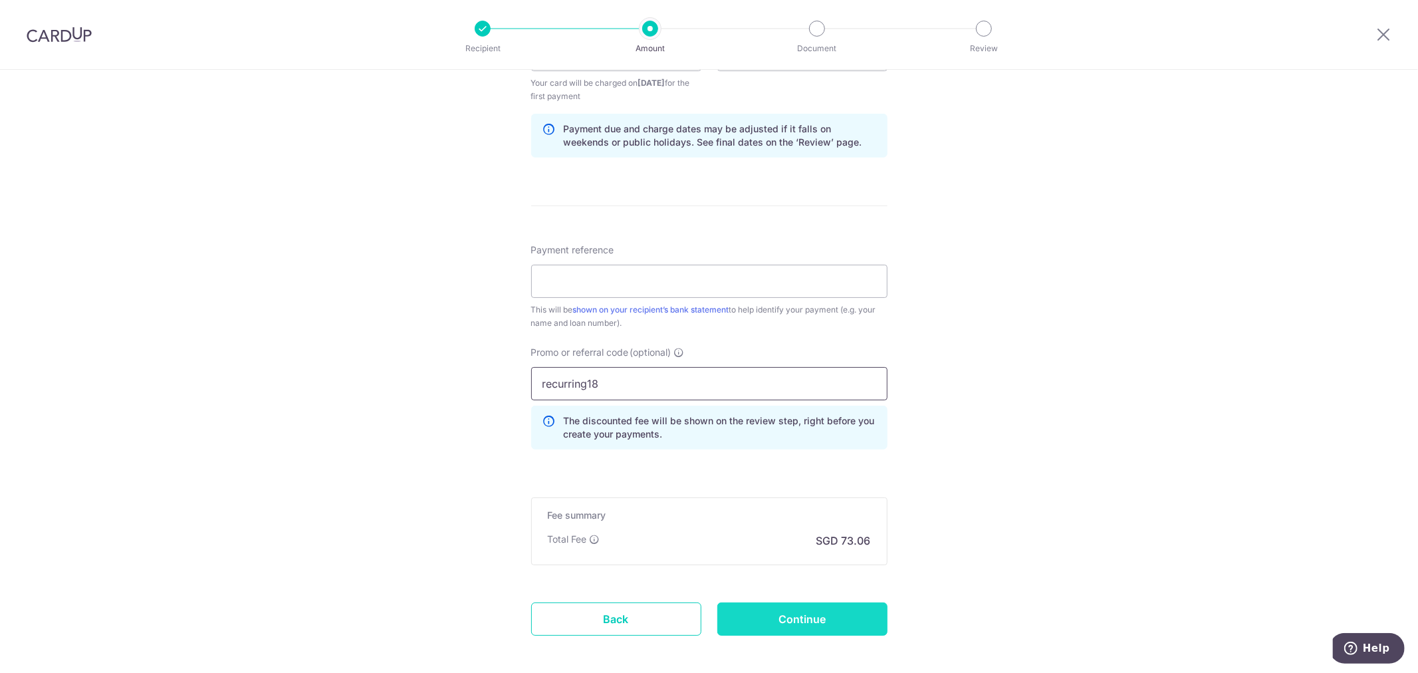
type input "recurring18"
click at [796, 628] on input "Continue" at bounding box center [803, 618] width 170 height 33
type input "Create Schedule"
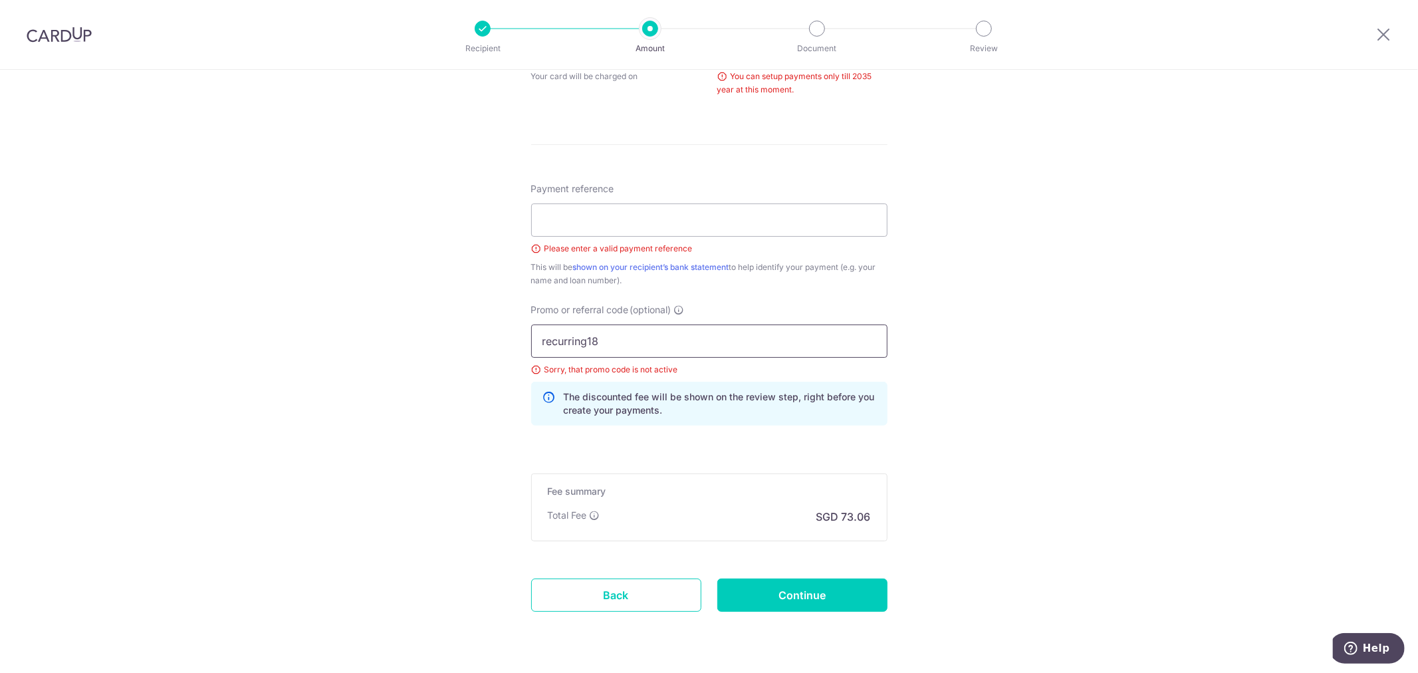
drag, startPoint x: 629, startPoint y: 342, endPoint x: 303, endPoint y: 342, distance: 325.8
click at [303, 342] on div "Tell us more about your payment Enter payment amount SGD 2,810.18 2810.18 Selec…" at bounding box center [709, 54] width 1418 height 1313
type input "rec185"
click at [334, 348] on div "Tell us more about your payment Enter payment amount SGD 2,810.18 2810.18 Selec…" at bounding box center [709, 54] width 1418 height 1313
click at [659, 223] on input "Payment reference" at bounding box center [709, 219] width 356 height 33
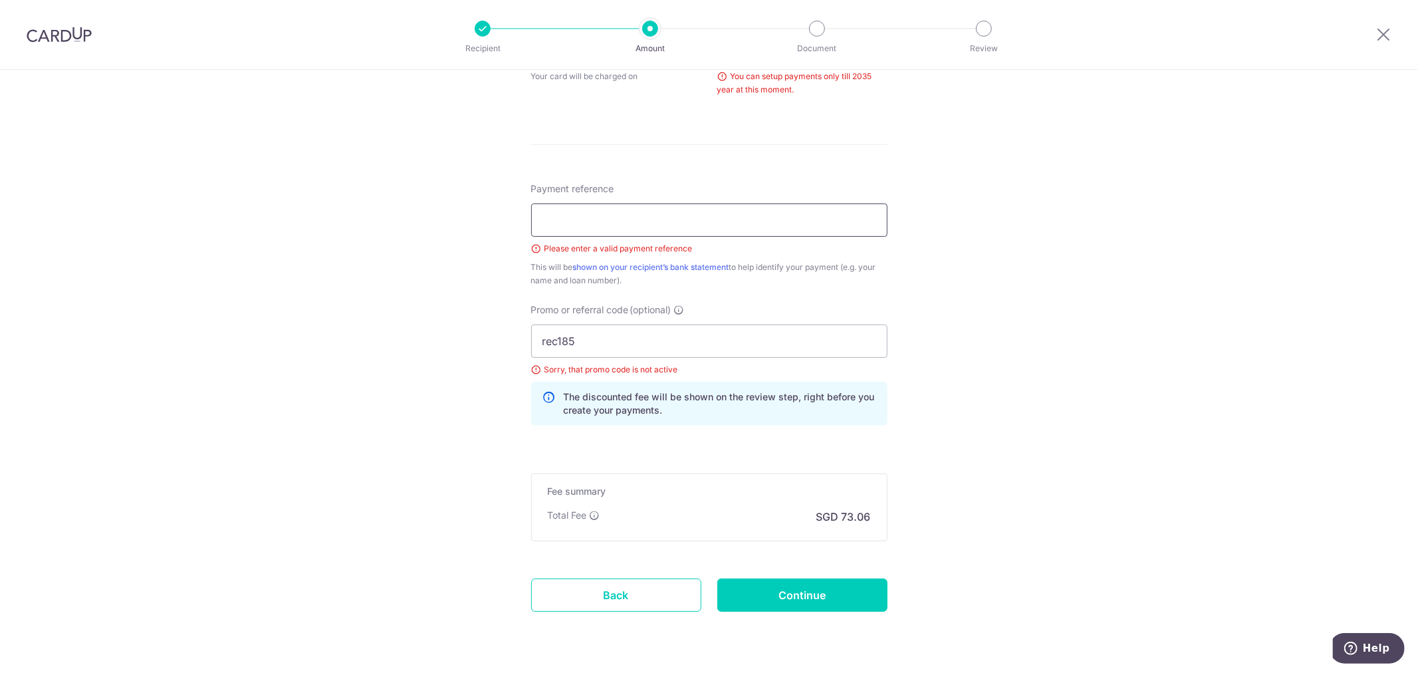
paste input "SGML250613000012 - BJ"
type input "SGML250613000012 - BJ"
click at [1005, 359] on div "Tell us more about your payment Enter payment amount SGD 2,810.18 2810.18 Selec…" at bounding box center [709, 54] width 1418 height 1313
click at [779, 583] on input "Continue" at bounding box center [803, 595] width 170 height 33
type input "Create Schedule"
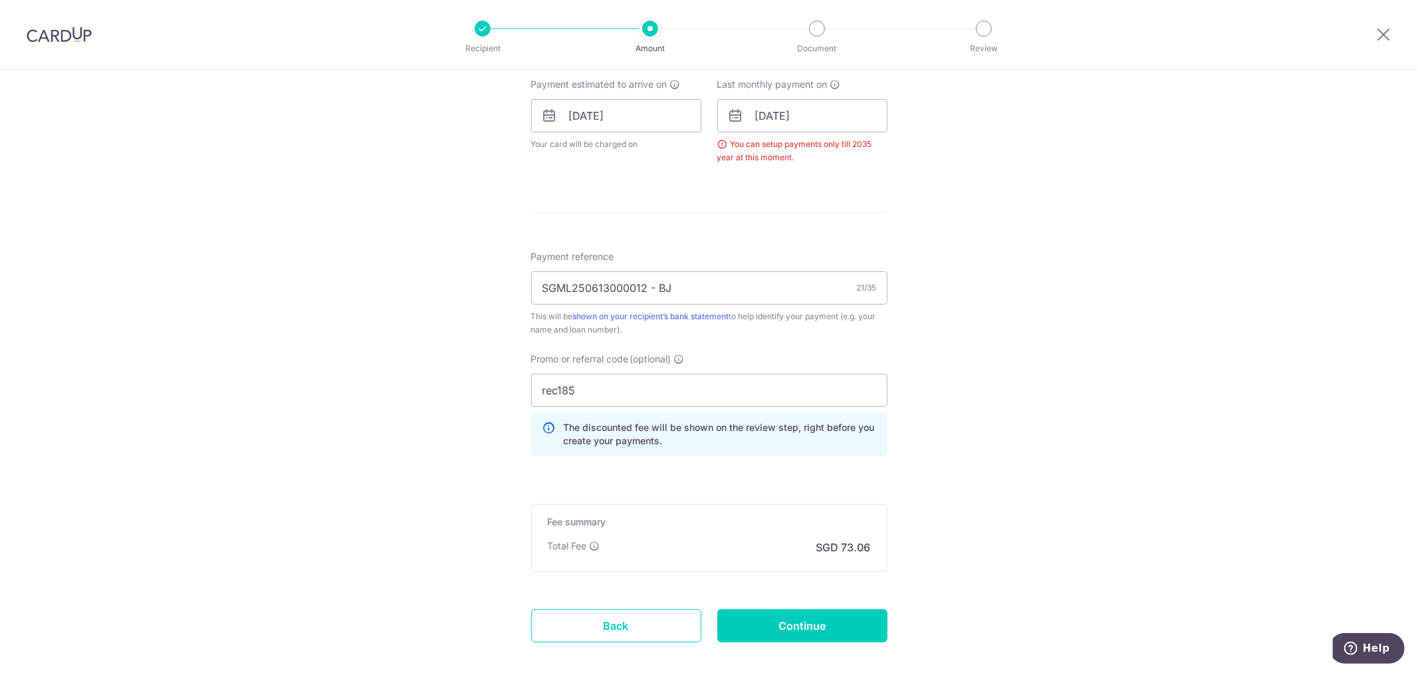
scroll to position [523, 0]
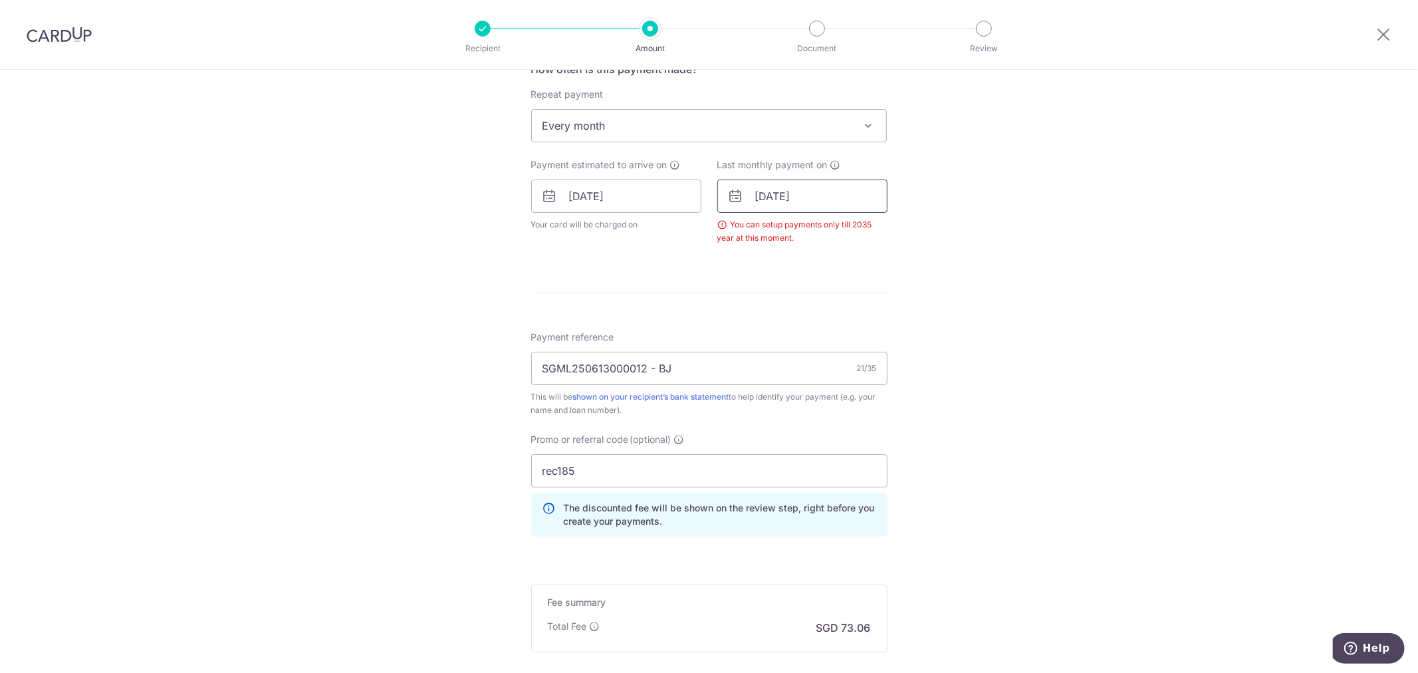
click at [842, 196] on input "[DATE]" at bounding box center [803, 196] width 170 height 33
type input "01/09/2035"
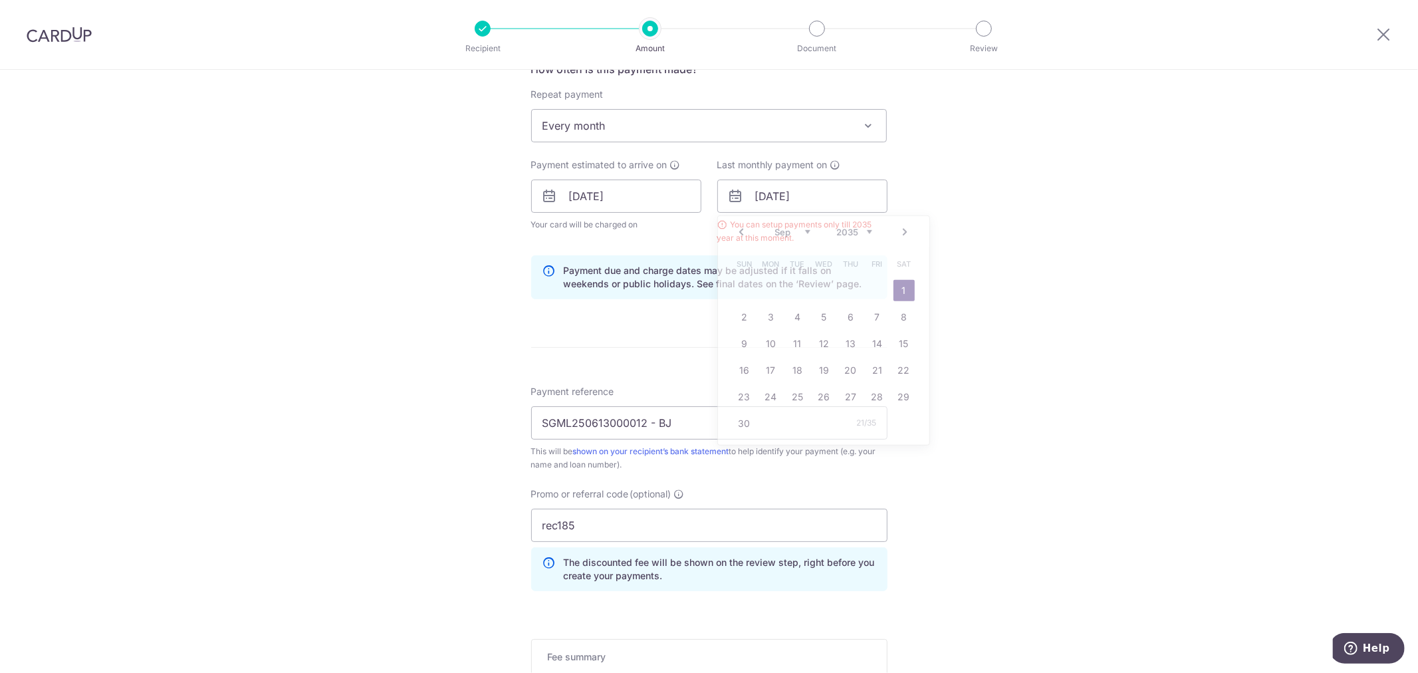
click at [1027, 283] on div "Tell us more about your payment Enter payment amount SGD 2,810.18 2810.18 Selec…" at bounding box center [709, 211] width 1418 height 1331
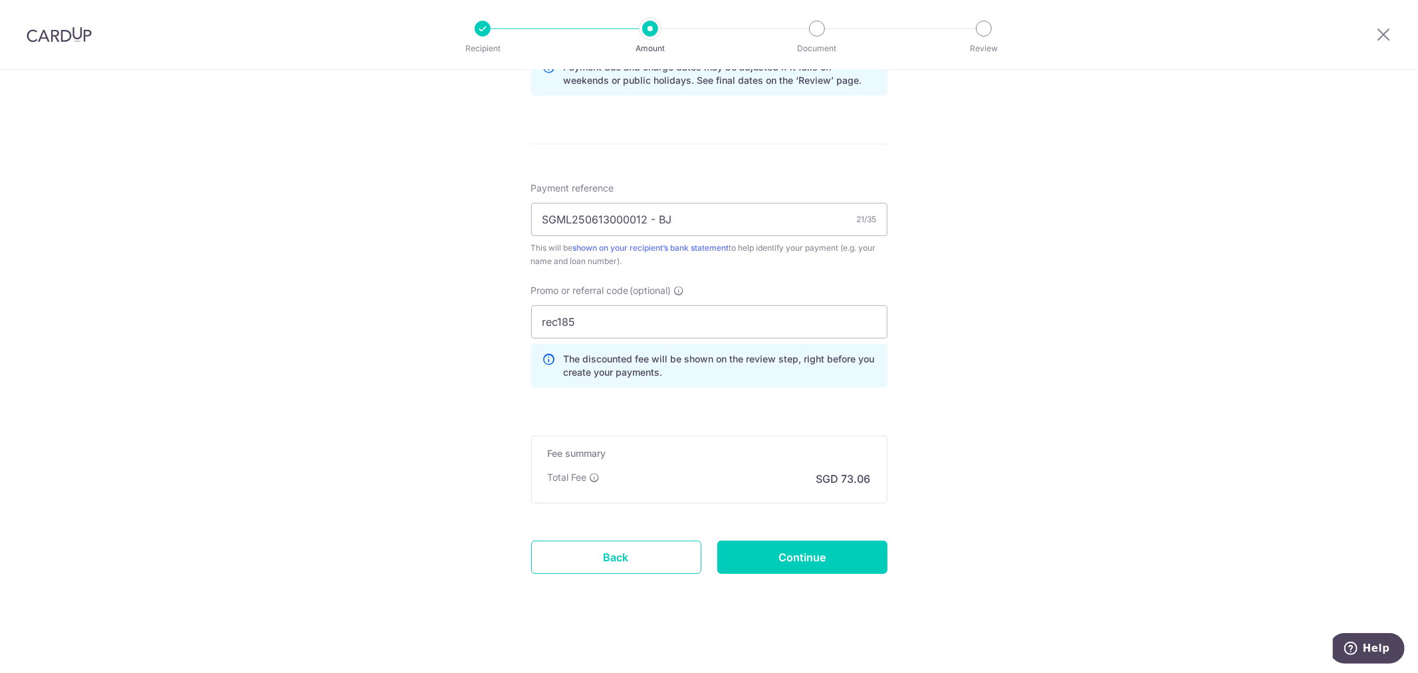
scroll to position [727, 0]
click at [845, 542] on input "Continue" at bounding box center [803, 556] width 170 height 33
type input "Create Schedule"
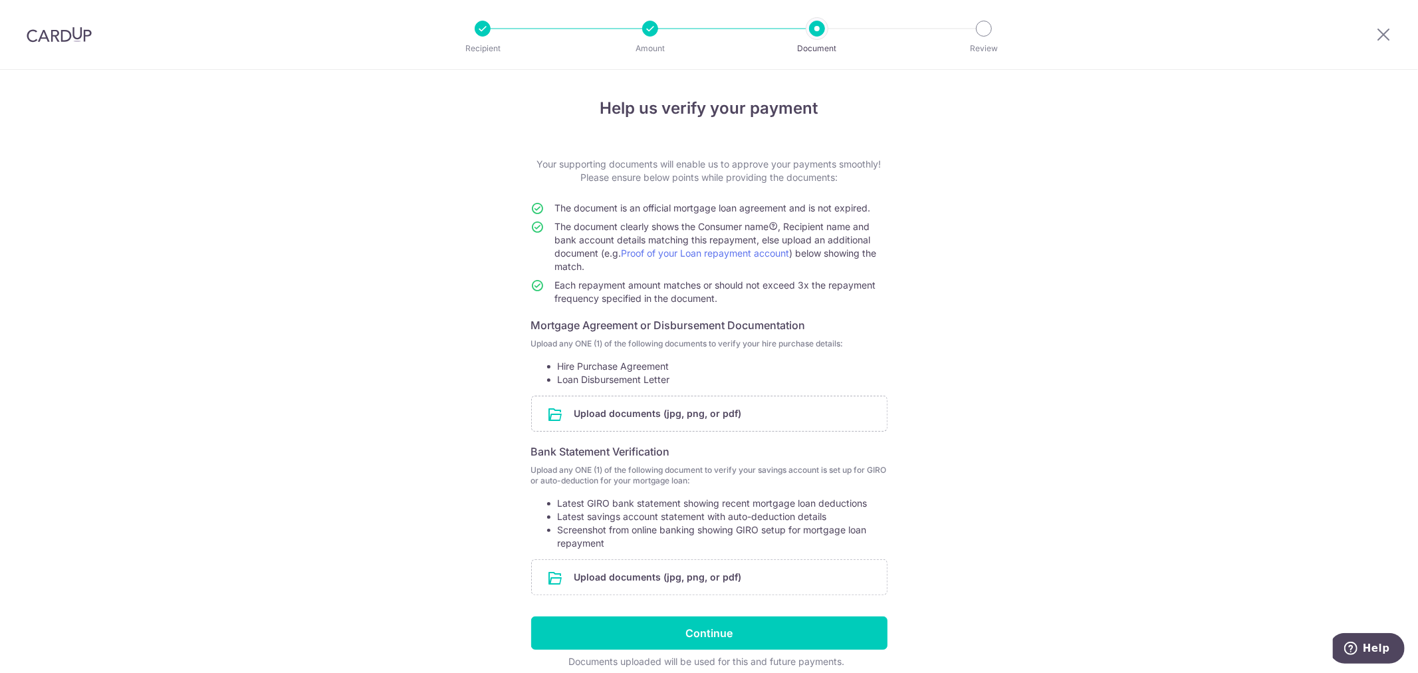
scroll to position [57, 0]
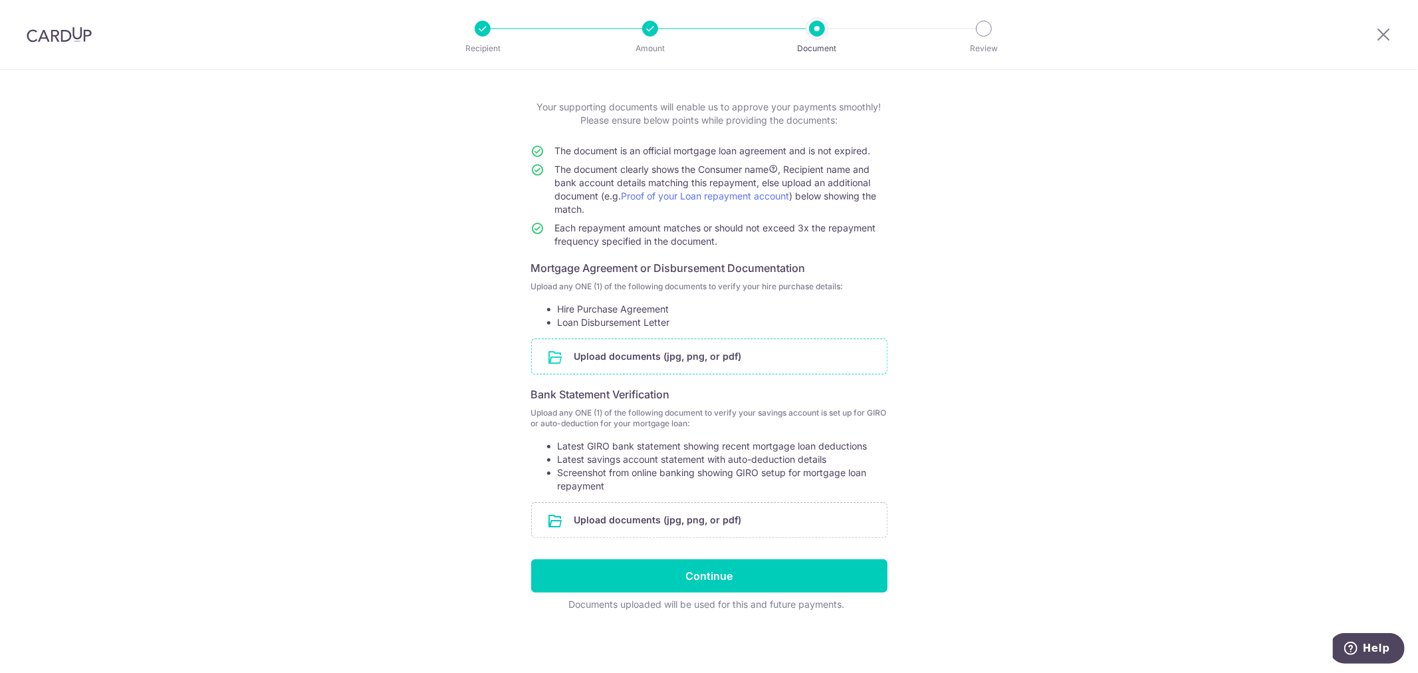
click at [719, 357] on input "file" at bounding box center [709, 356] width 355 height 35
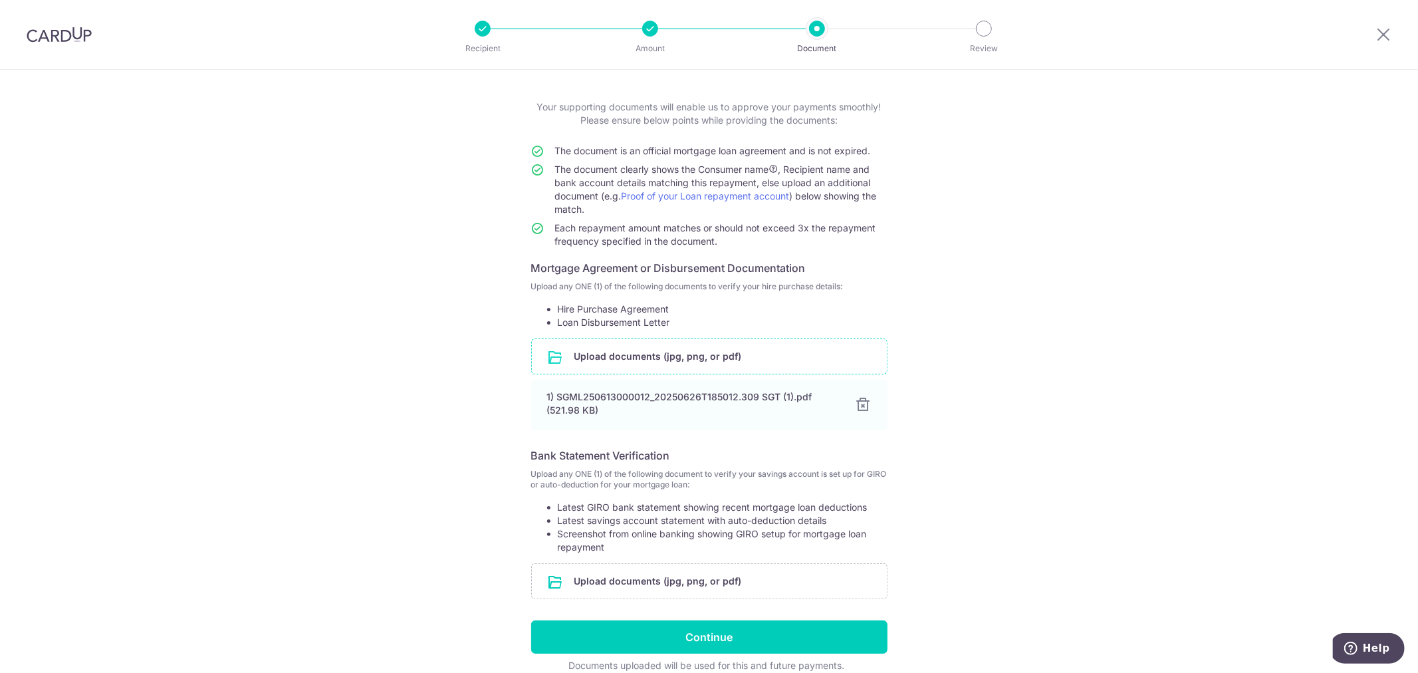
scroll to position [118, 0]
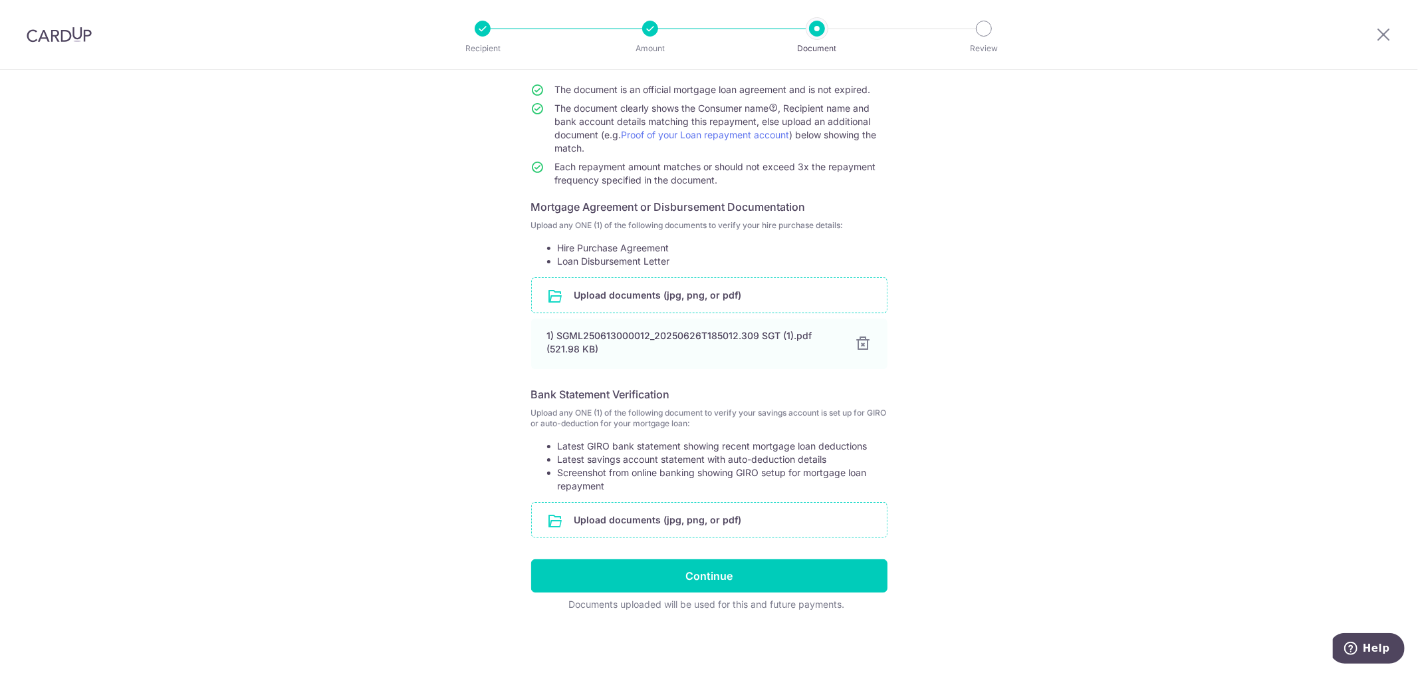
click at [669, 516] on input "file" at bounding box center [709, 520] width 355 height 35
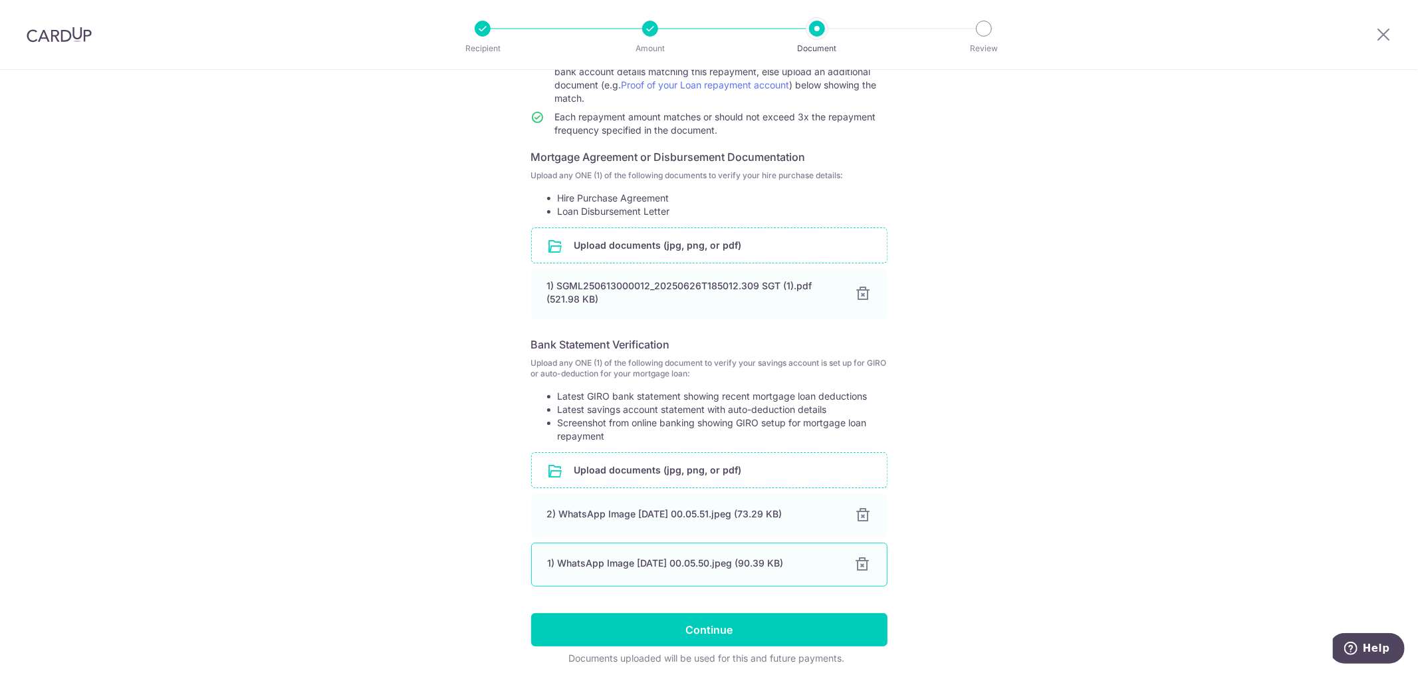
scroll to position [222, 0]
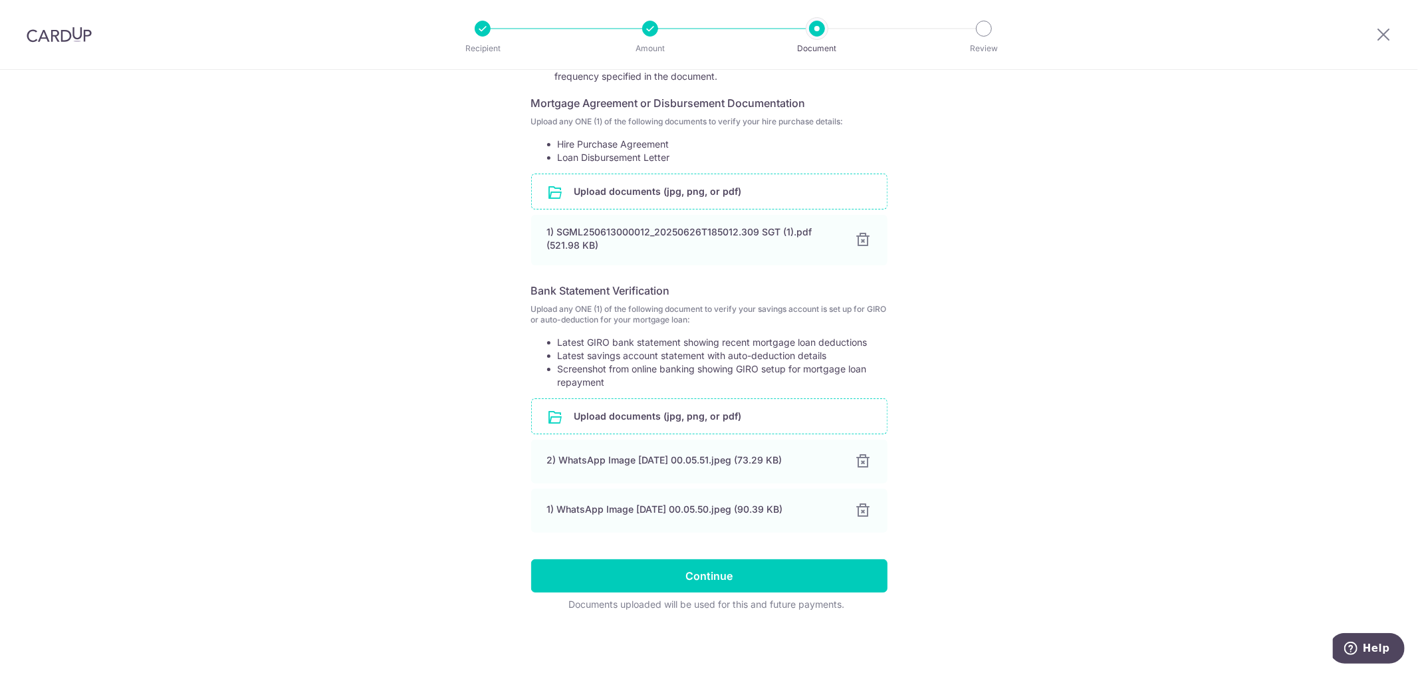
click at [730, 555] on form "Your supporting documents will enable us to approve your payments smoothly! Ple…" at bounding box center [709, 273] width 356 height 676
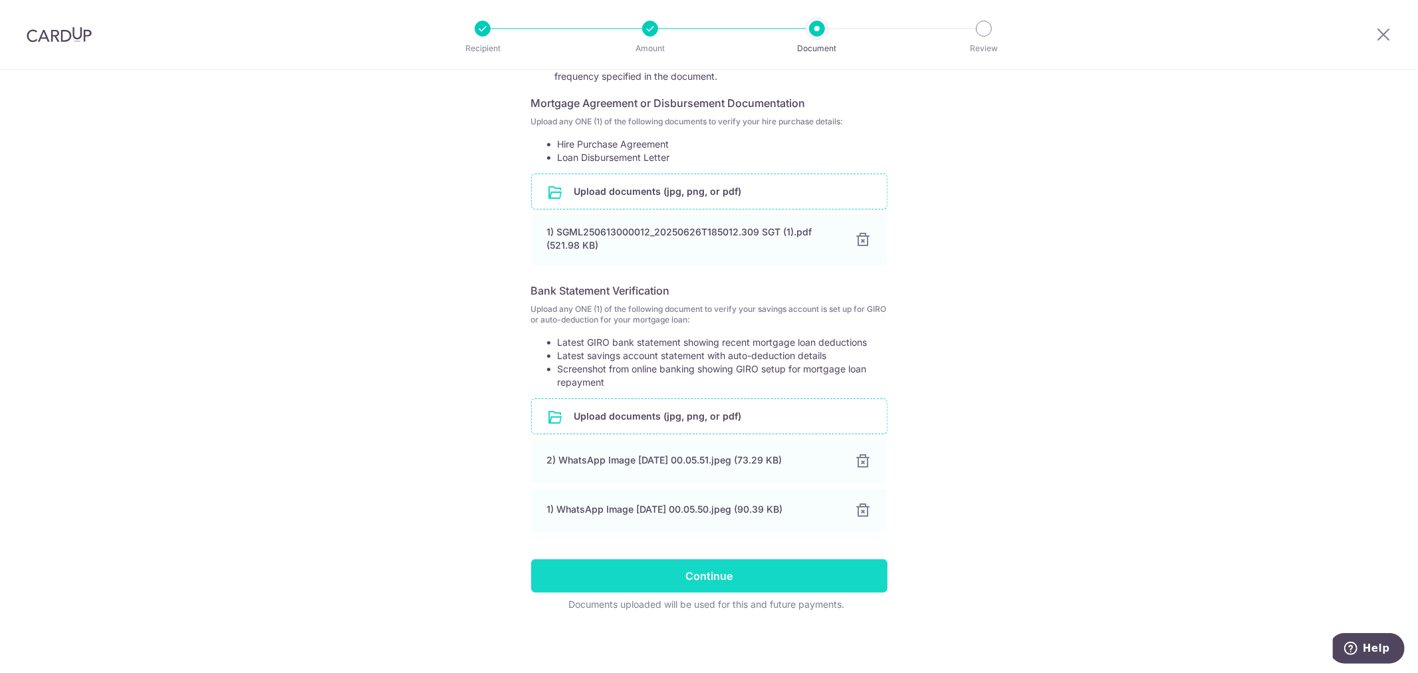
click at [732, 569] on input "Continue" at bounding box center [709, 575] width 356 height 33
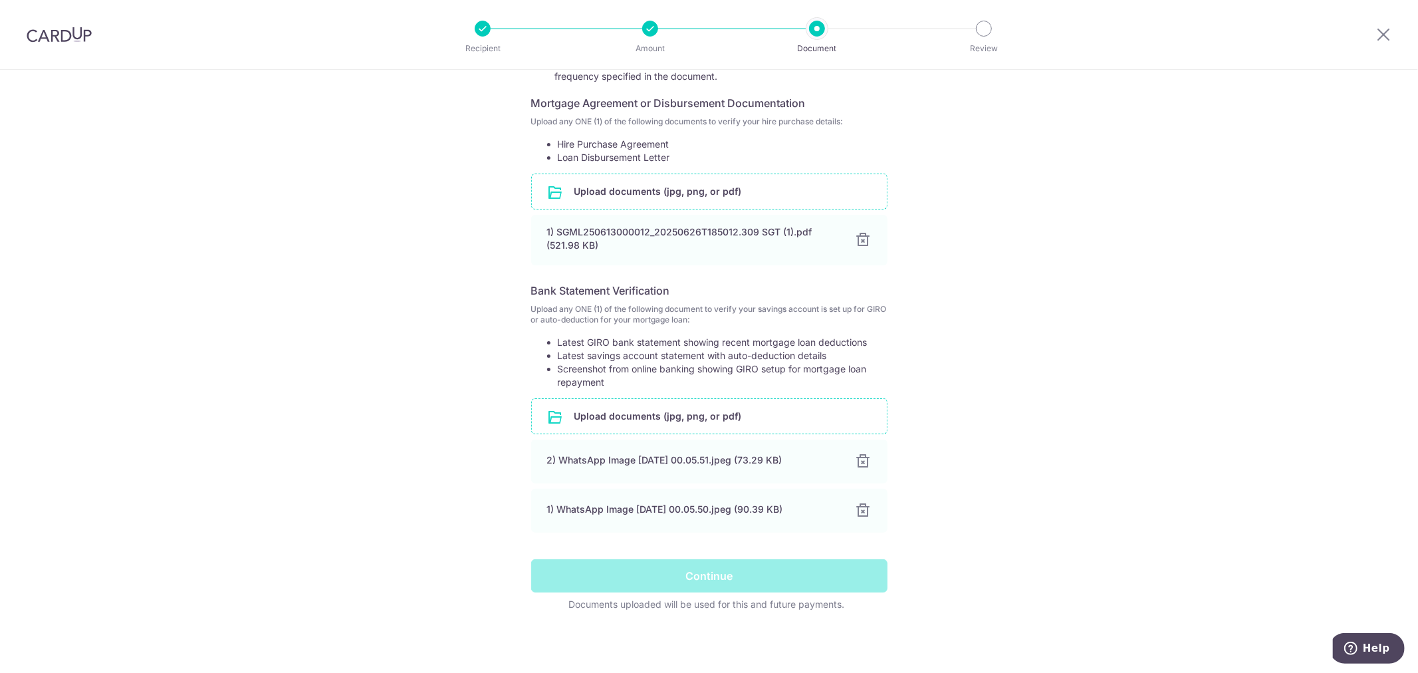
click at [779, 573] on div "Continue" at bounding box center [709, 575] width 372 height 33
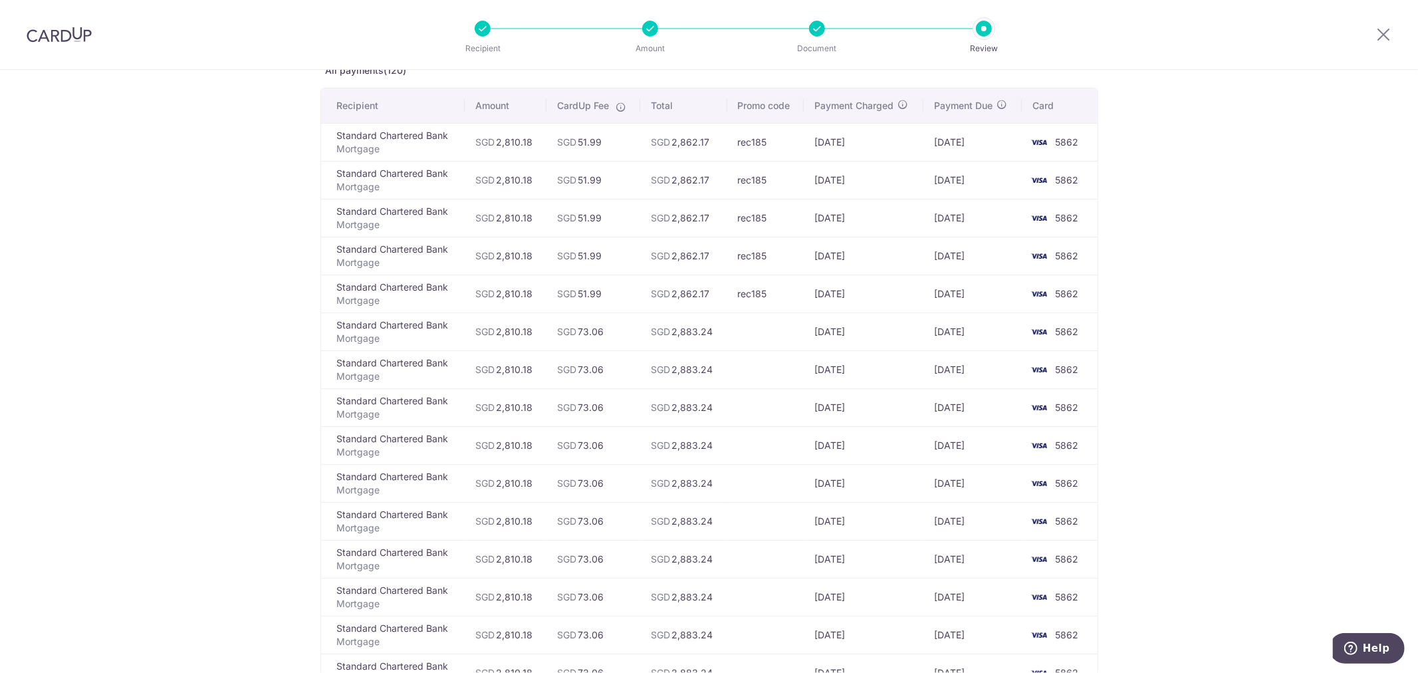
scroll to position [74, 0]
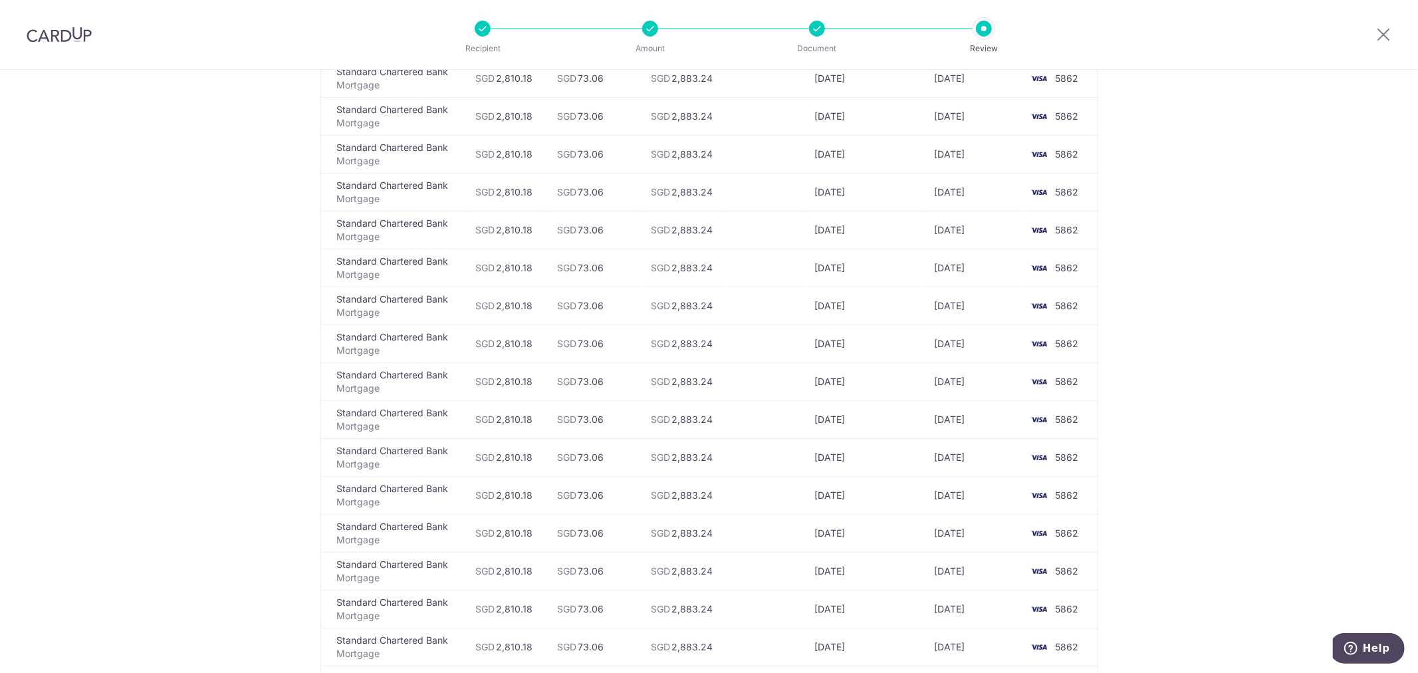
scroll to position [4312, 0]
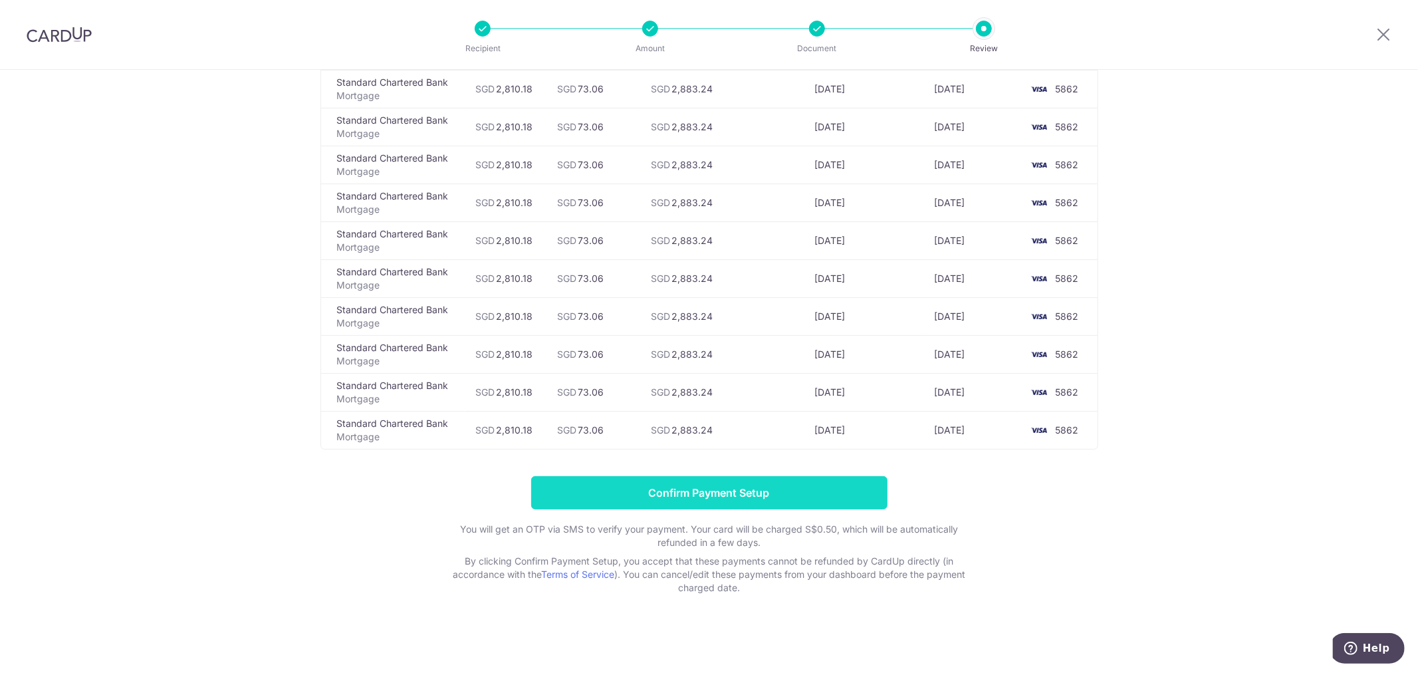
click at [850, 480] on input "Confirm Payment Setup" at bounding box center [709, 492] width 356 height 33
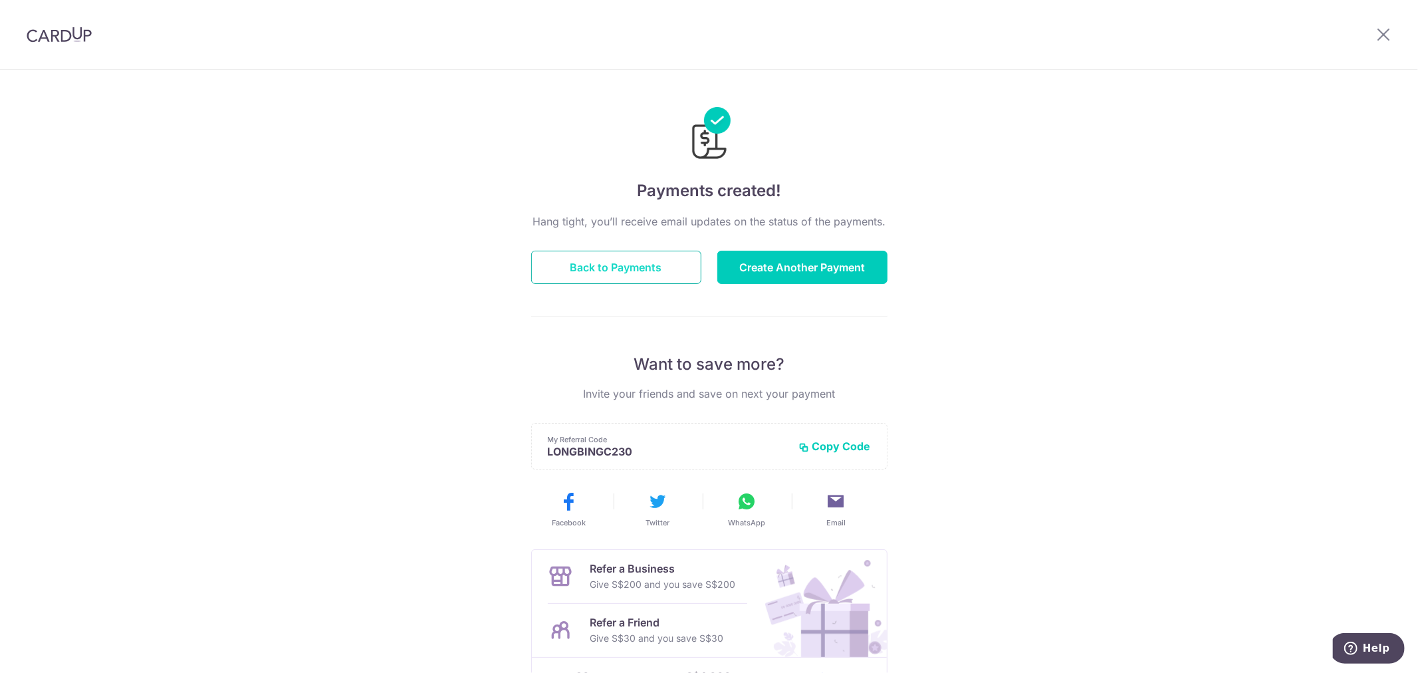
click at [628, 266] on button "Back to Payments" at bounding box center [616, 267] width 170 height 33
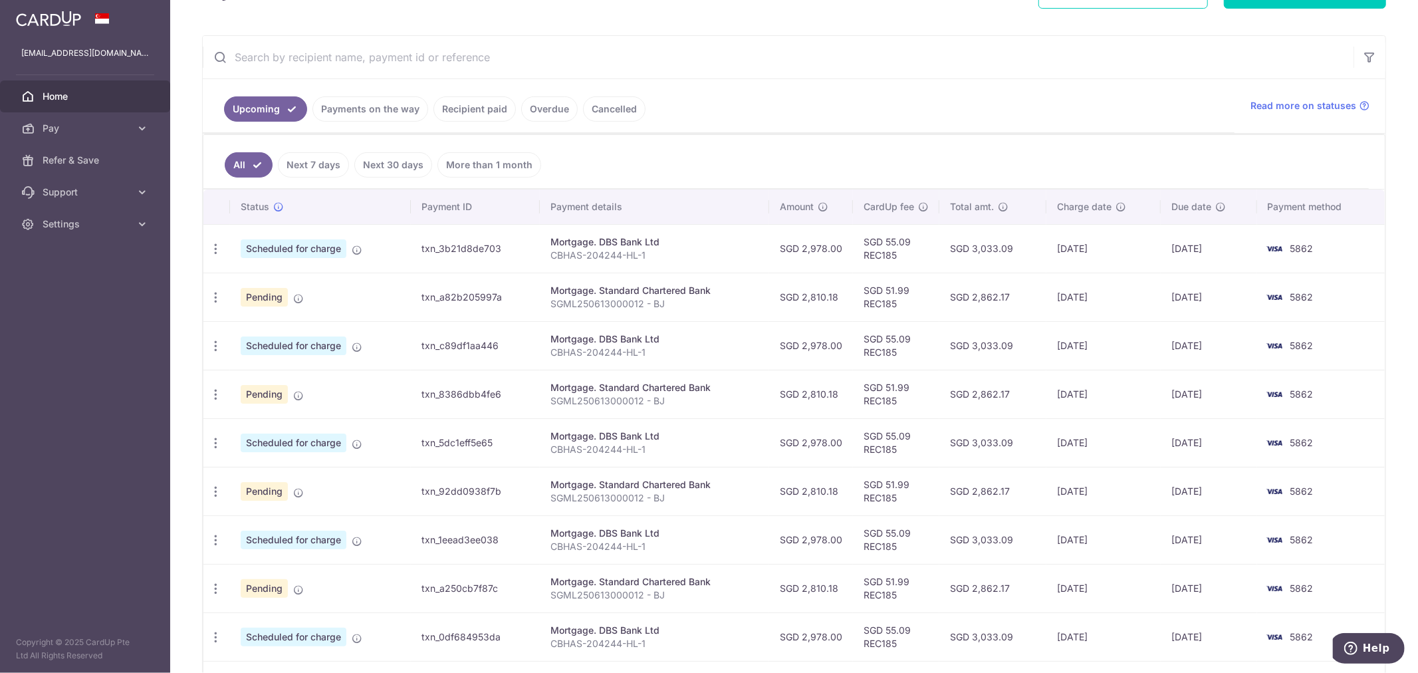
scroll to position [356, 0]
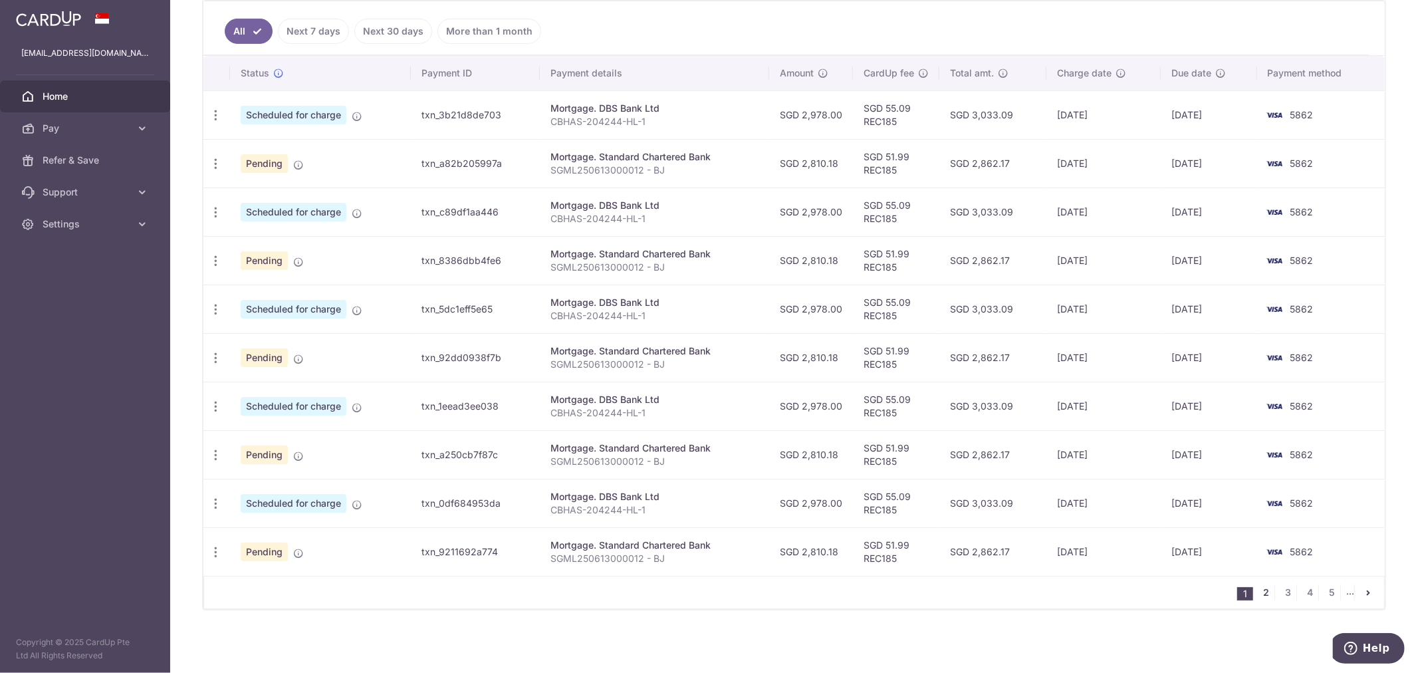
click at [1260, 593] on link "2" at bounding box center [1267, 593] width 16 height 16
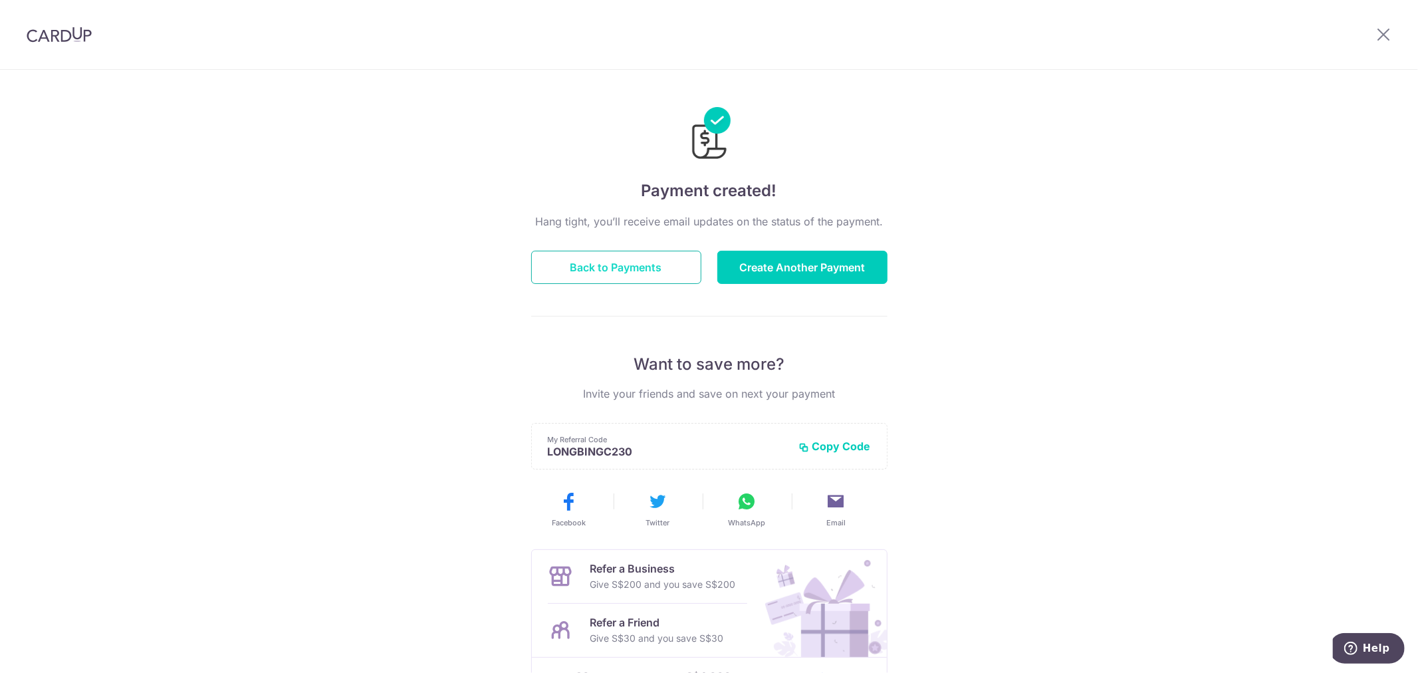
click at [626, 266] on button "Back to Payments" at bounding box center [616, 267] width 170 height 33
